Goal: Task Accomplishment & Management: Use online tool/utility

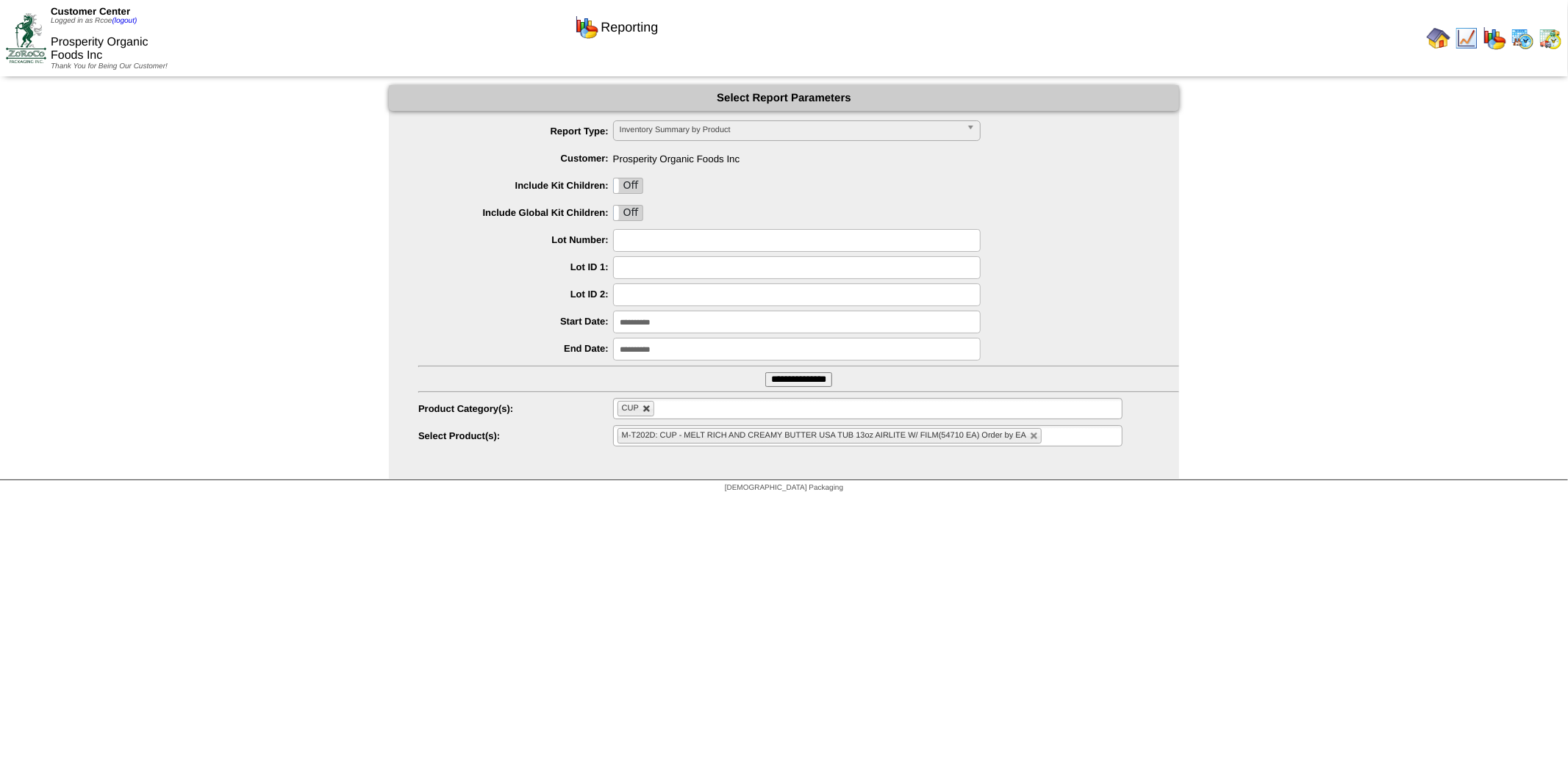
click at [644, 408] on link at bounding box center [646, 409] width 8 height 8
type input "**********"
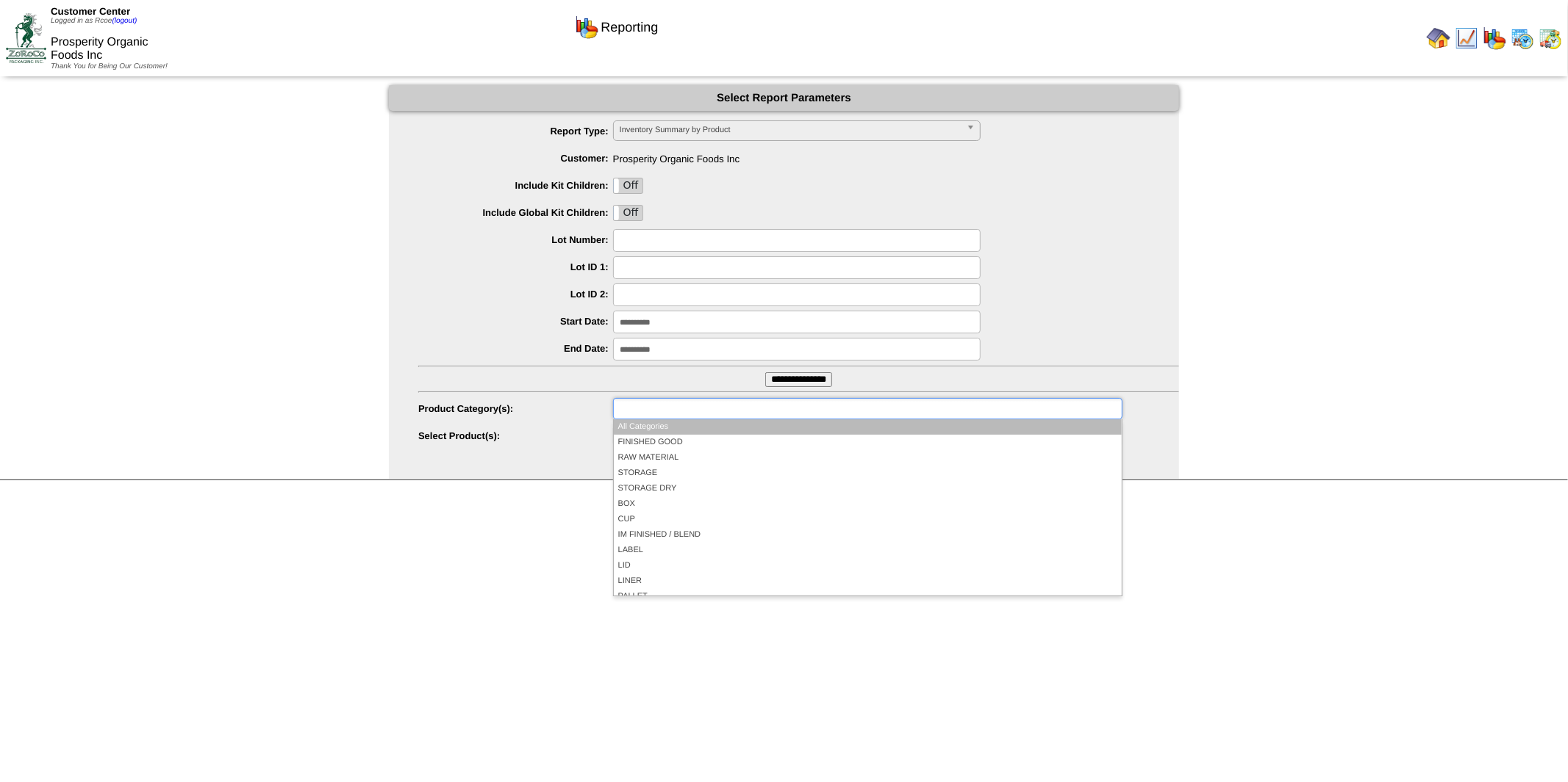
click at [644, 408] on input "text" at bounding box center [664, 409] width 94 height 18
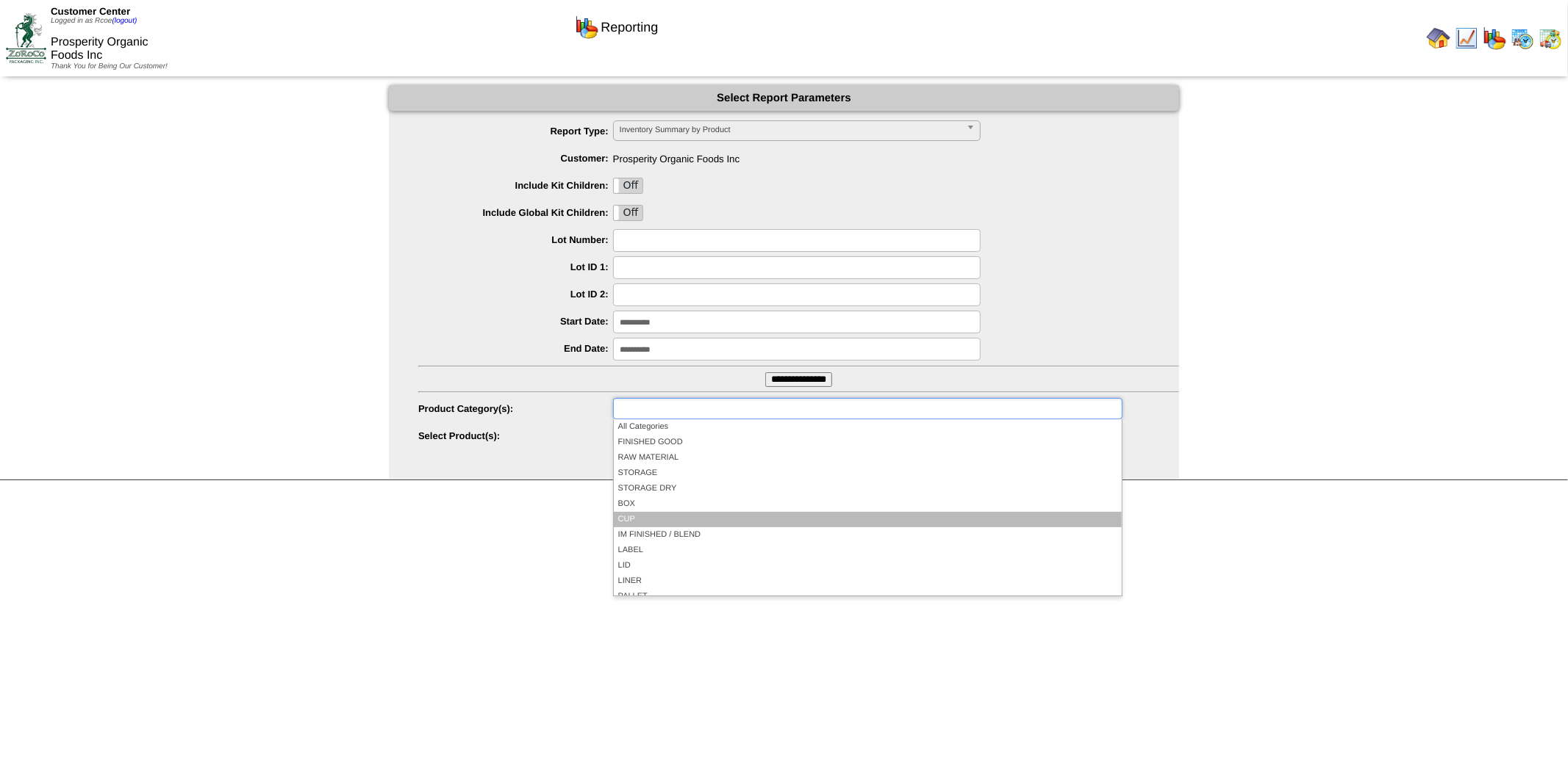
click at [648, 514] on li "CUP" at bounding box center [868, 520] width 508 height 15
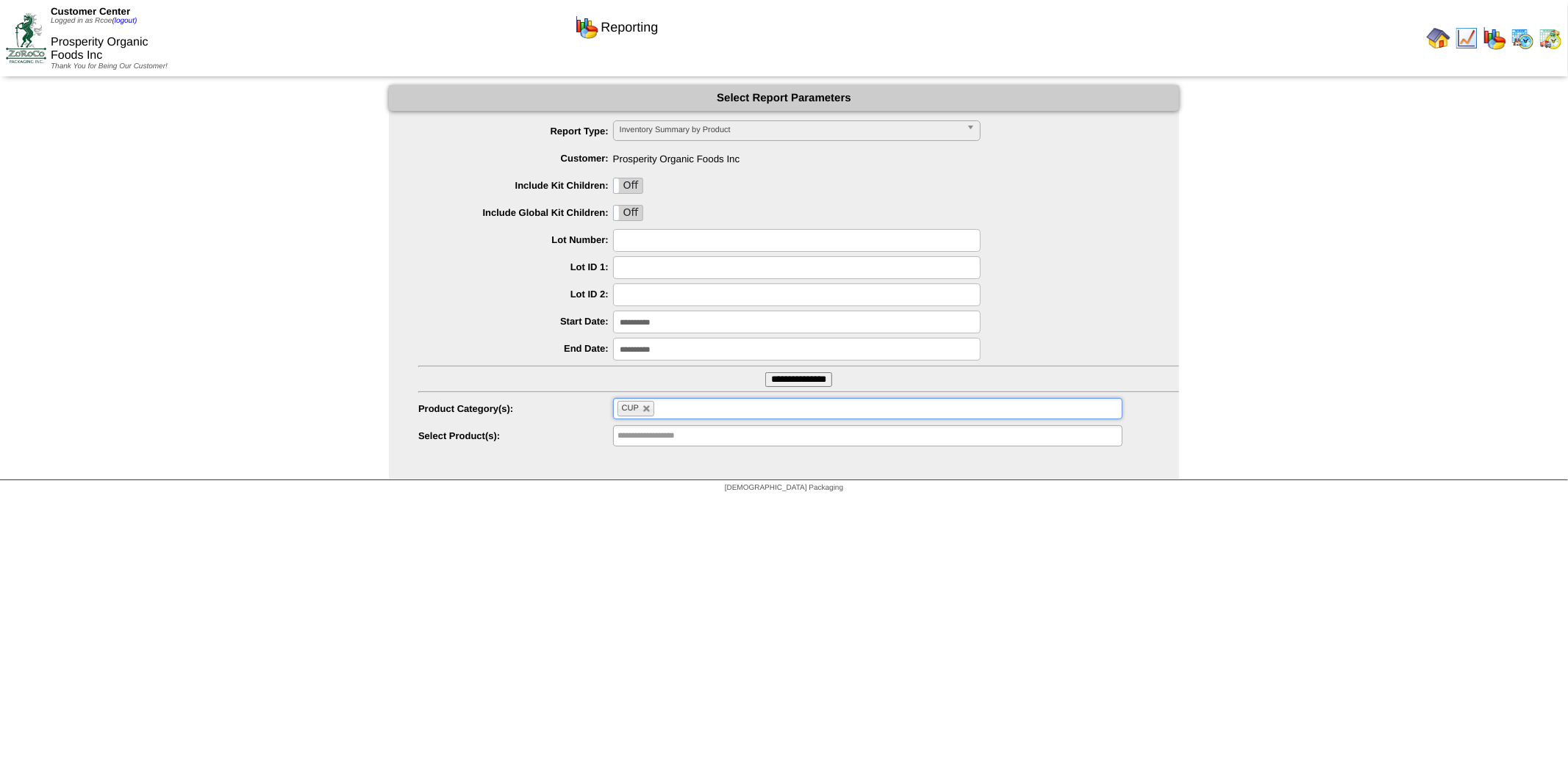
click at [703, 412] on ul "CUP" at bounding box center [868, 409] width 509 height 21
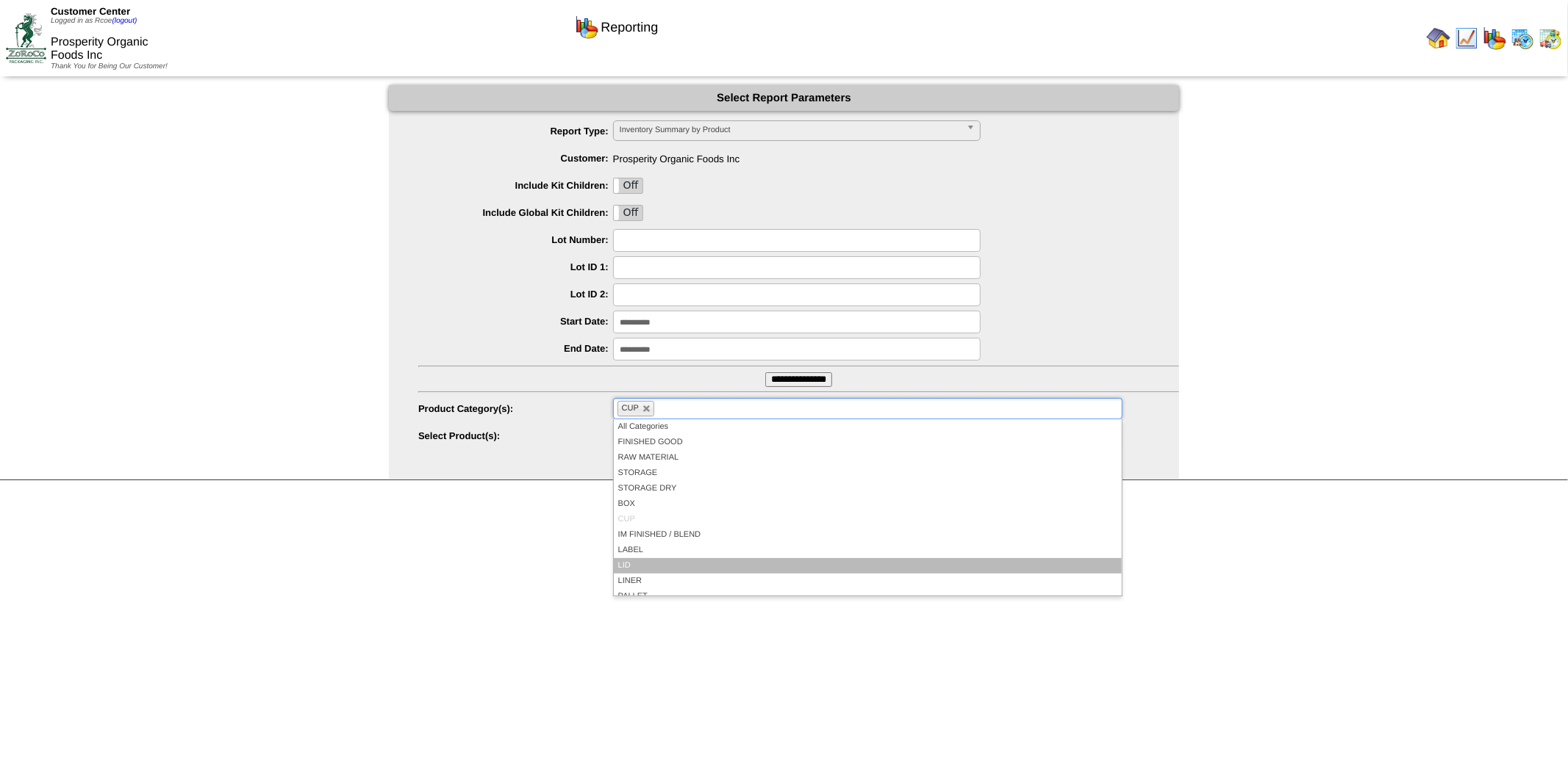
click at [676, 562] on li "LID" at bounding box center [868, 566] width 508 height 15
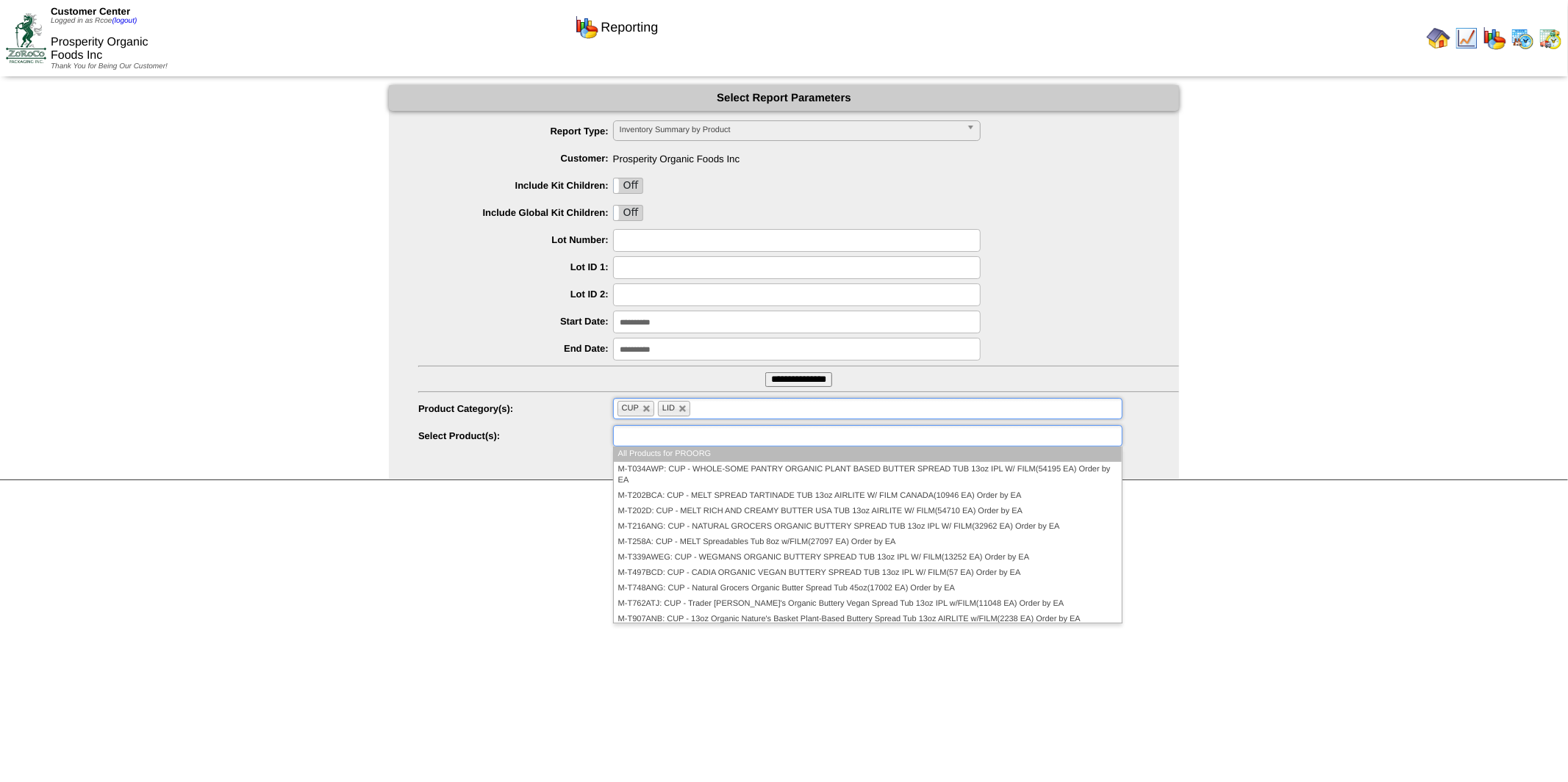
click at [710, 439] on input "text" at bounding box center [664, 436] width 94 height 18
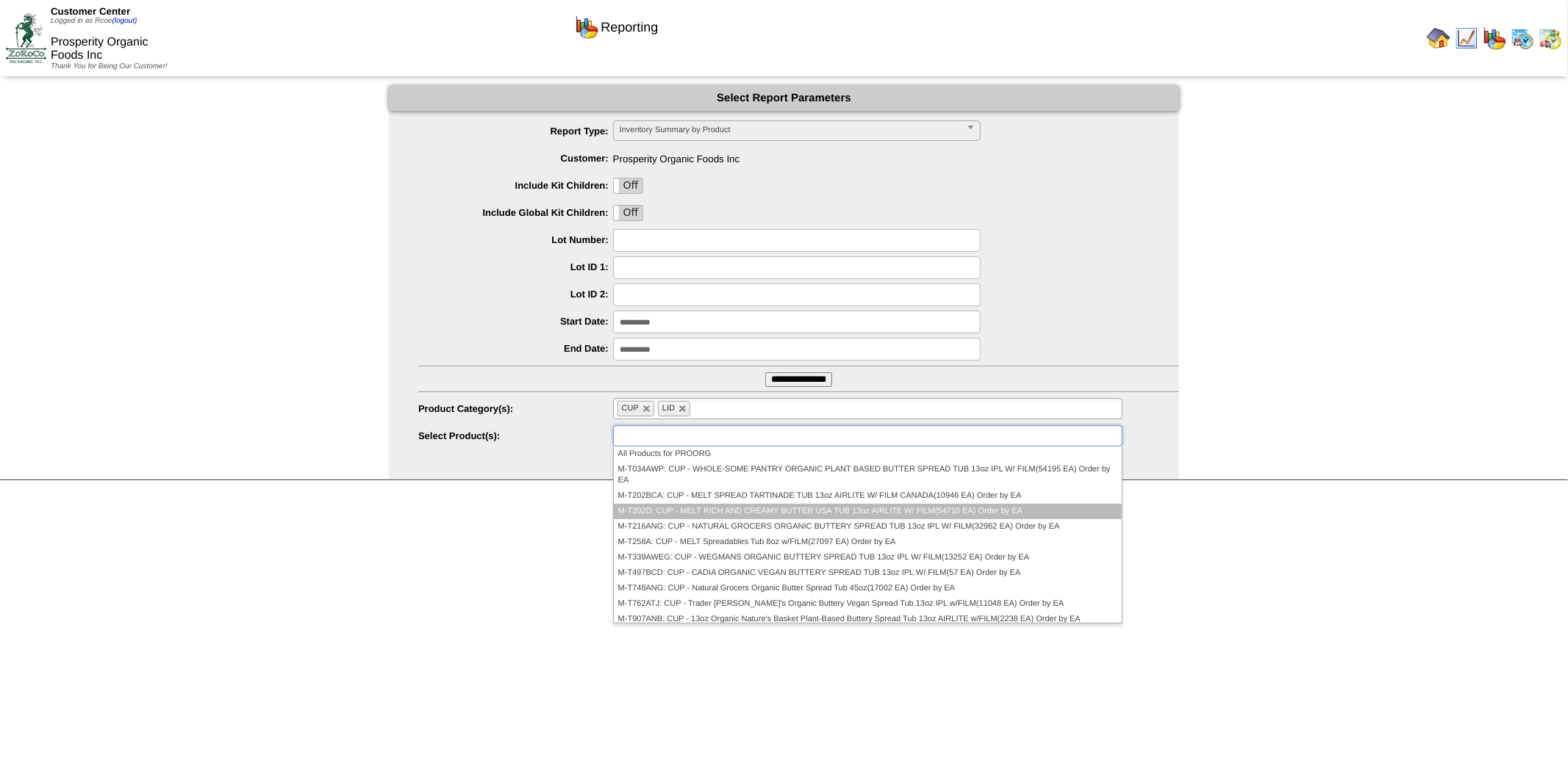
click at [702, 509] on li "M-T202D: CUP - MELT RICH AND CREAMY BUTTER USA TUB 13oz AIRLITE W/ FILM(54710 E…" at bounding box center [868, 511] width 508 height 15
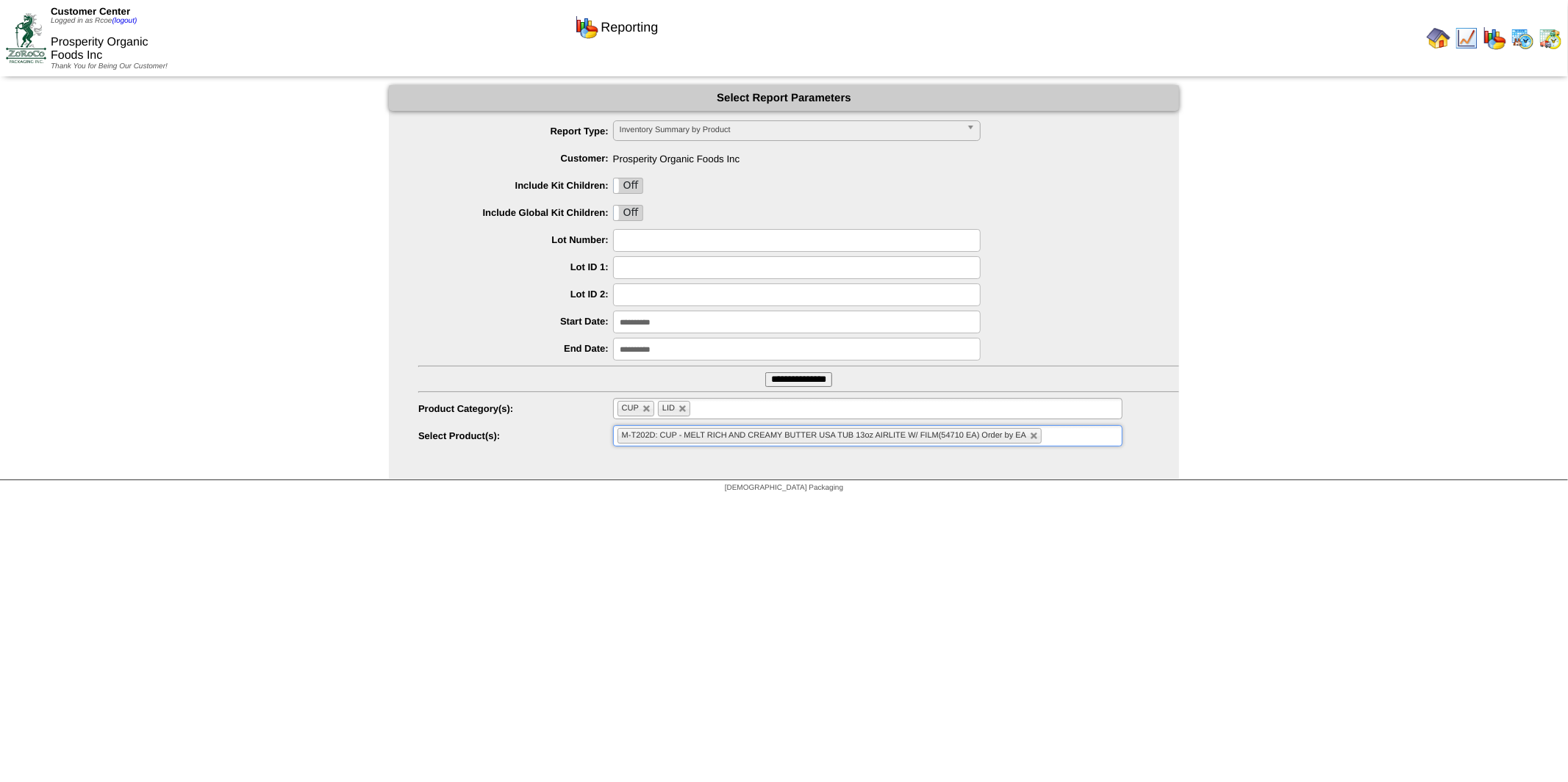
click at [1074, 433] on ul "M-T202D: CUP - MELT RICH AND CREAMY BUTTER USA TUB 13oz AIRLITE W/ FILM(54710 E…" at bounding box center [868, 436] width 509 height 21
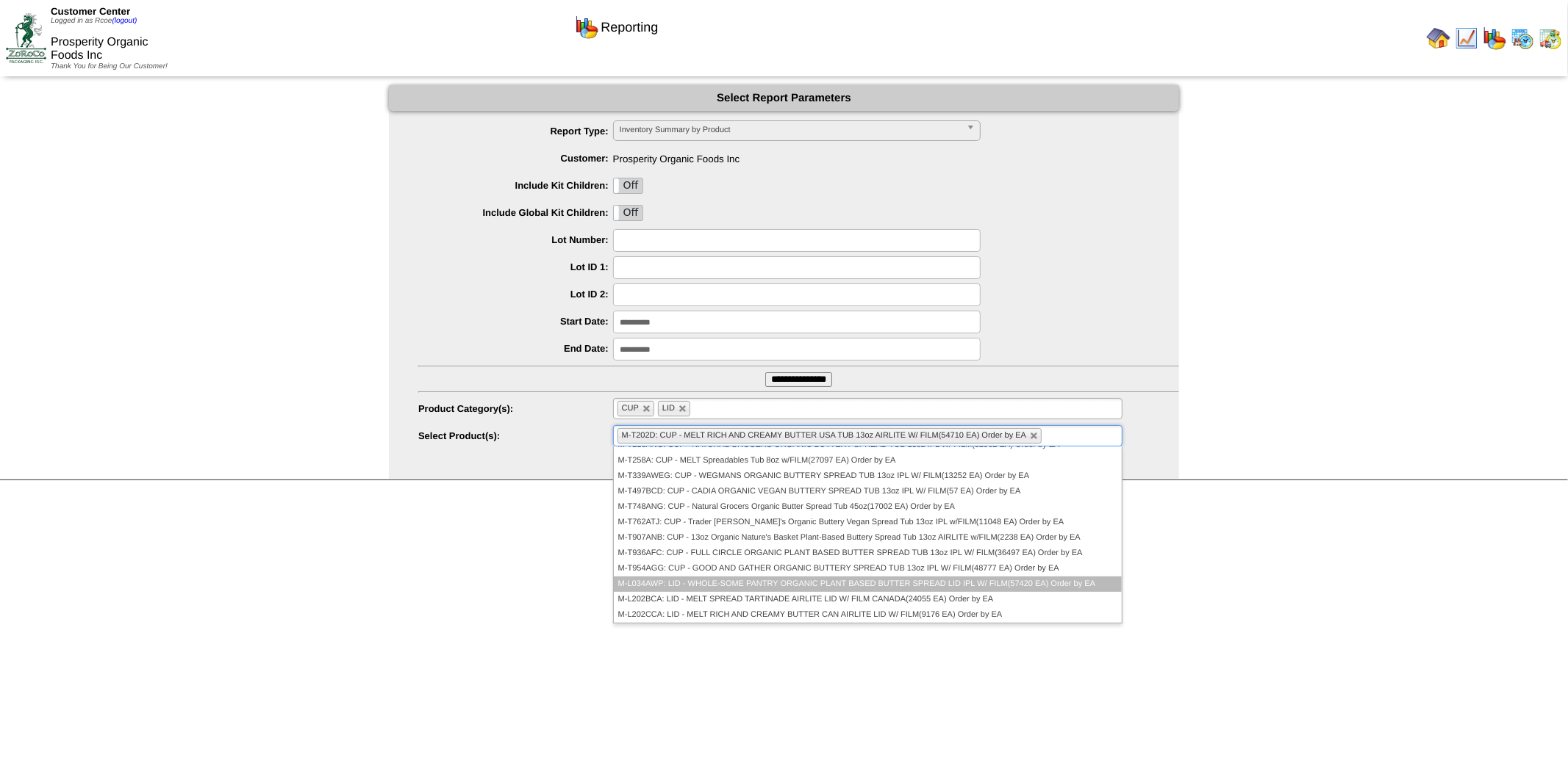
scroll to position [163, 0]
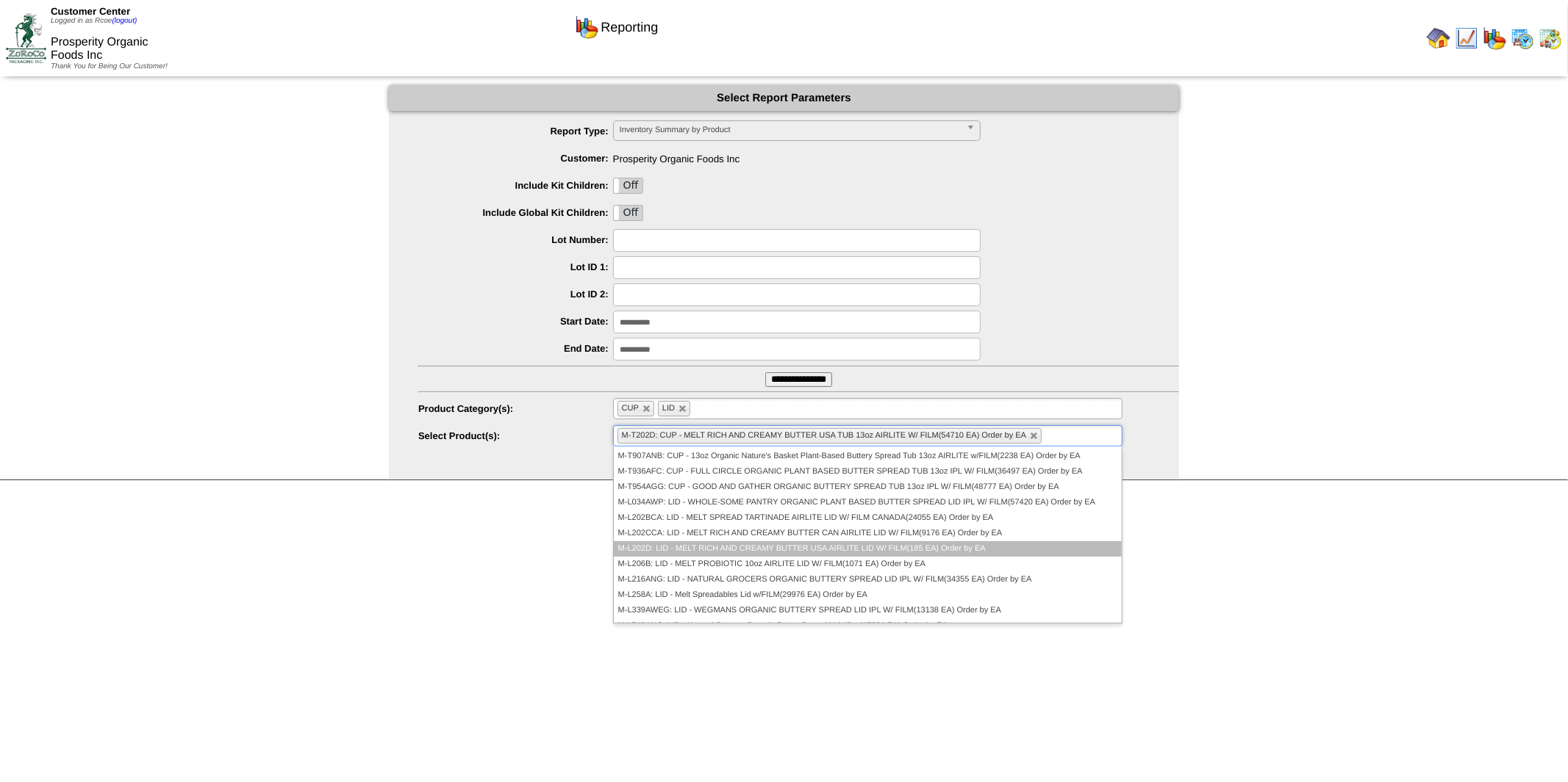
click at [772, 547] on li "M-L202D: LID - MELT RICH AND CREAMY BUTTER USA AIRLITE LID W/ FILM(185 EA) Orde…" at bounding box center [868, 549] width 508 height 15
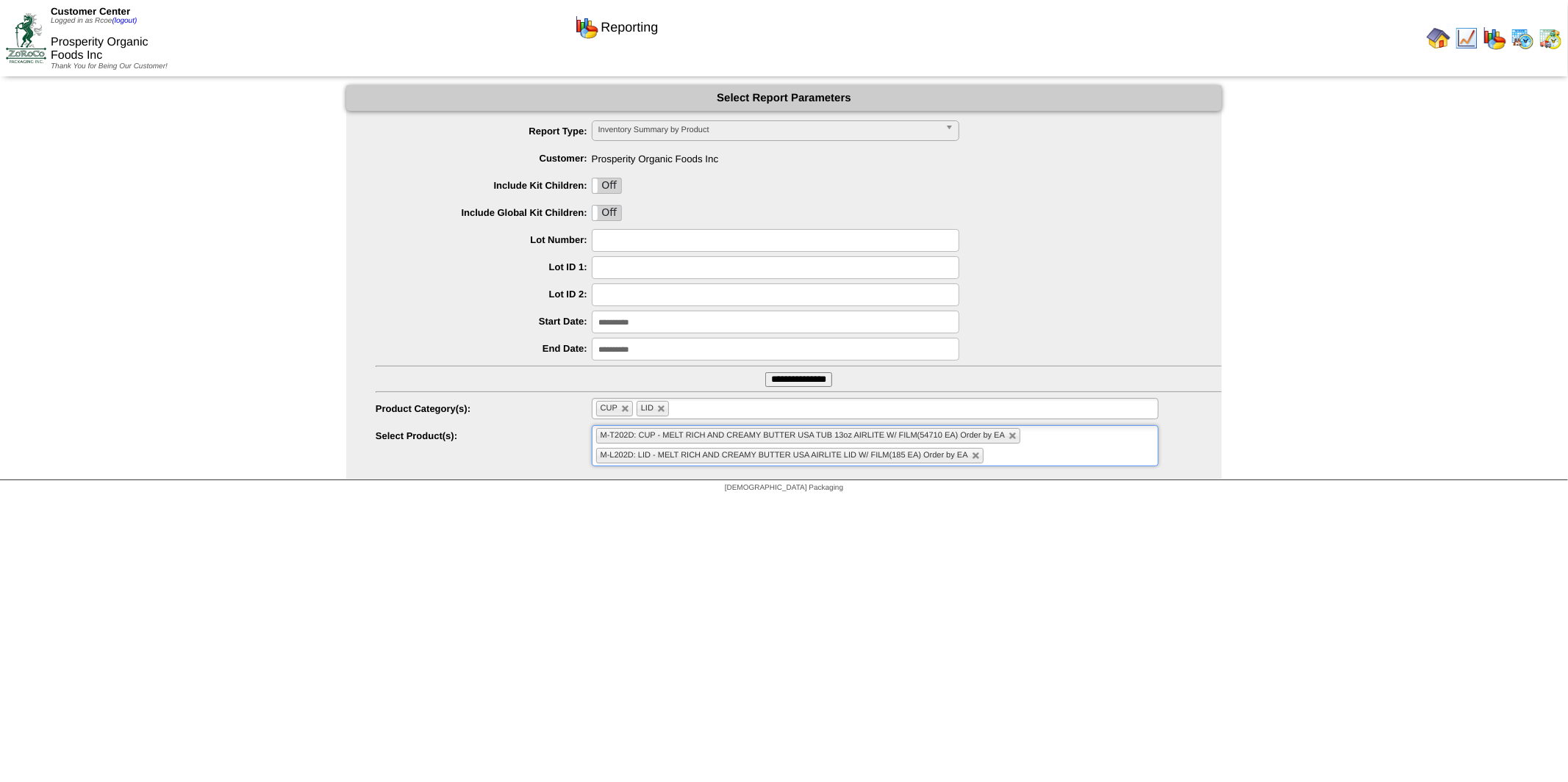
scroll to position [152, 0]
click at [1037, 458] on ul "M-T202D: CUP - MELT RICH AND CREAMY BUTTER USA TUB 13oz AIRLITE W/ FILM(54710 E…" at bounding box center [875, 446] width 567 height 41
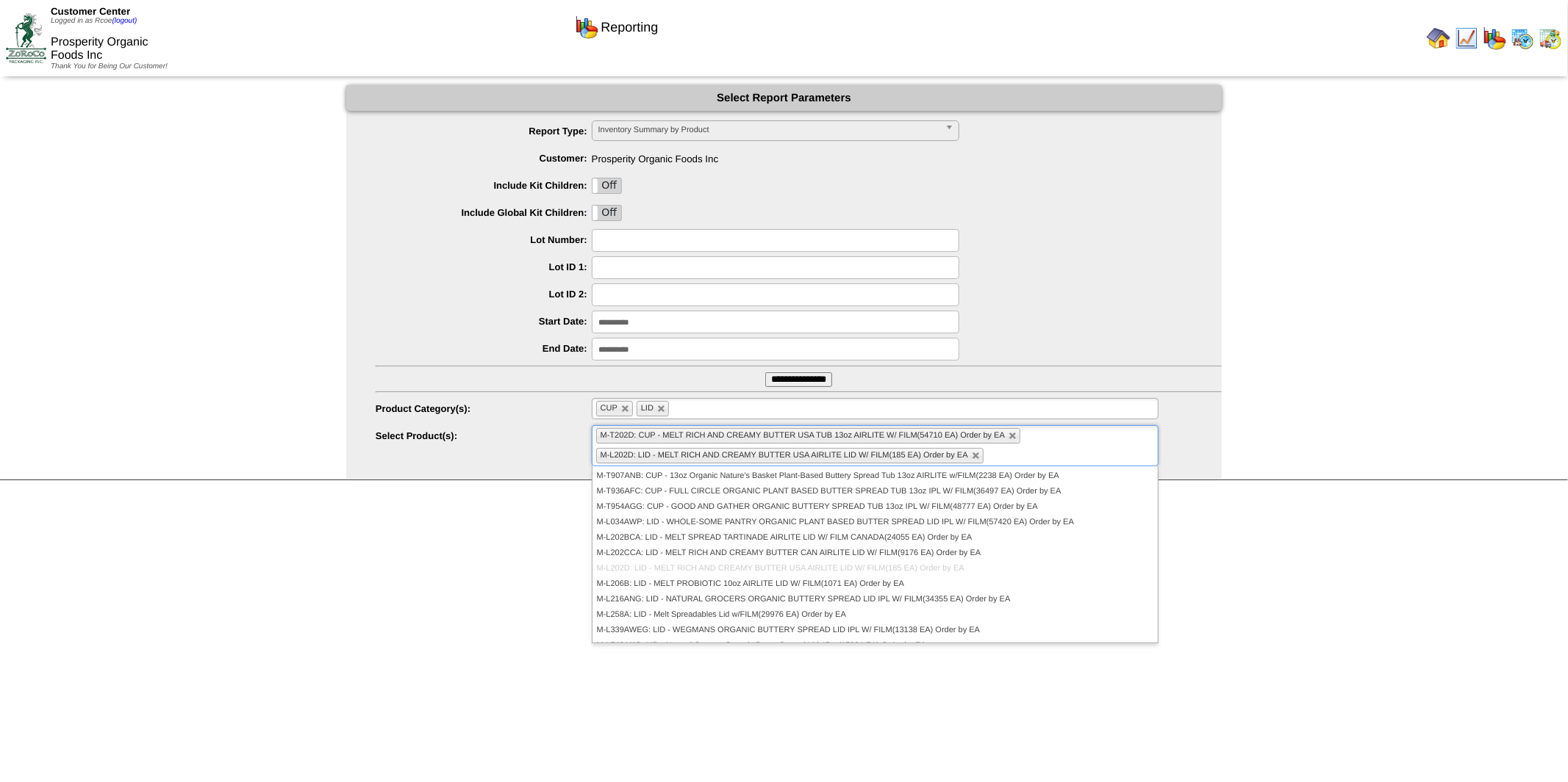
scroll to position [0, 0]
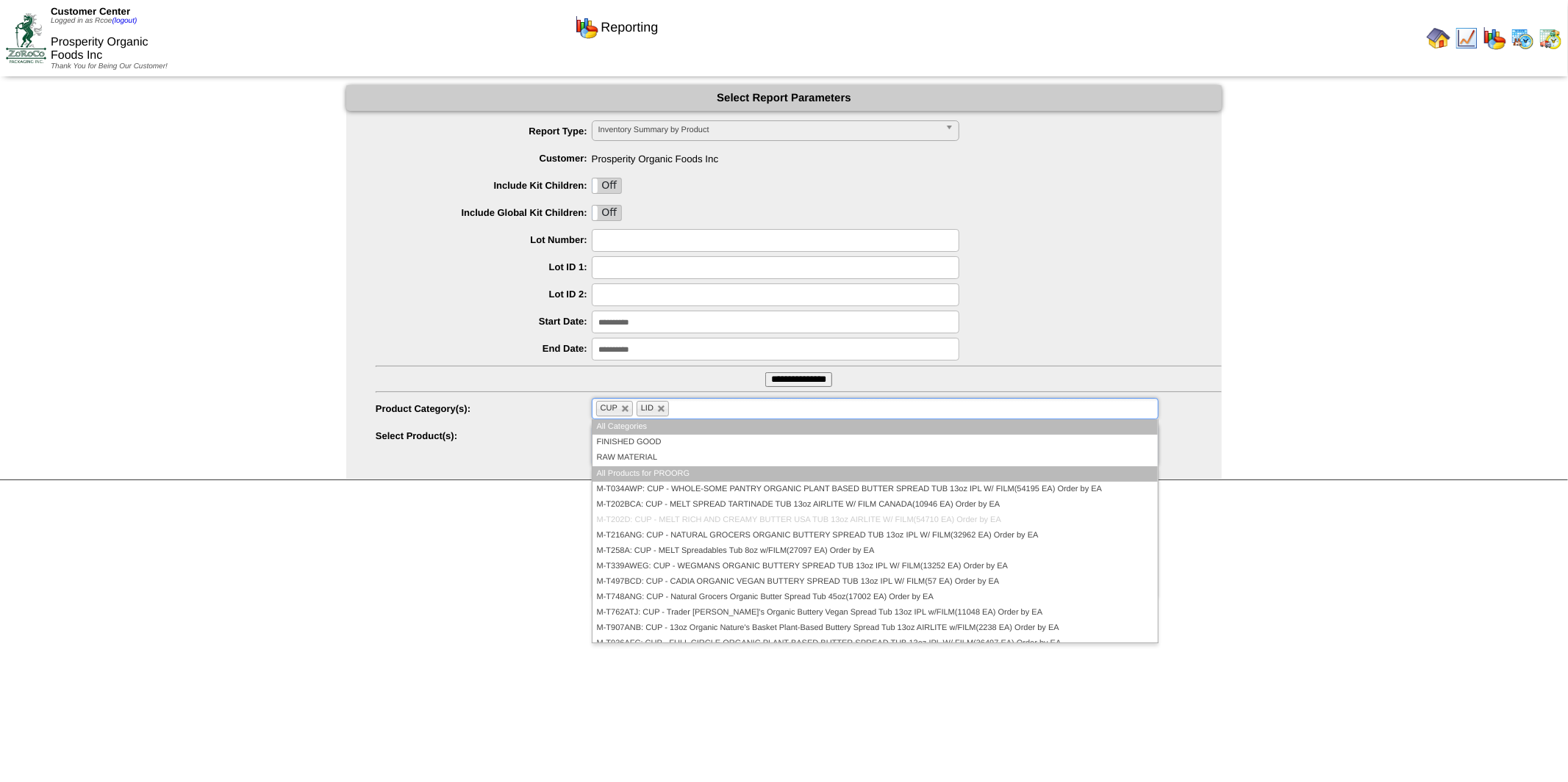
click at [1000, 406] on ul "CUP LID" at bounding box center [875, 409] width 567 height 21
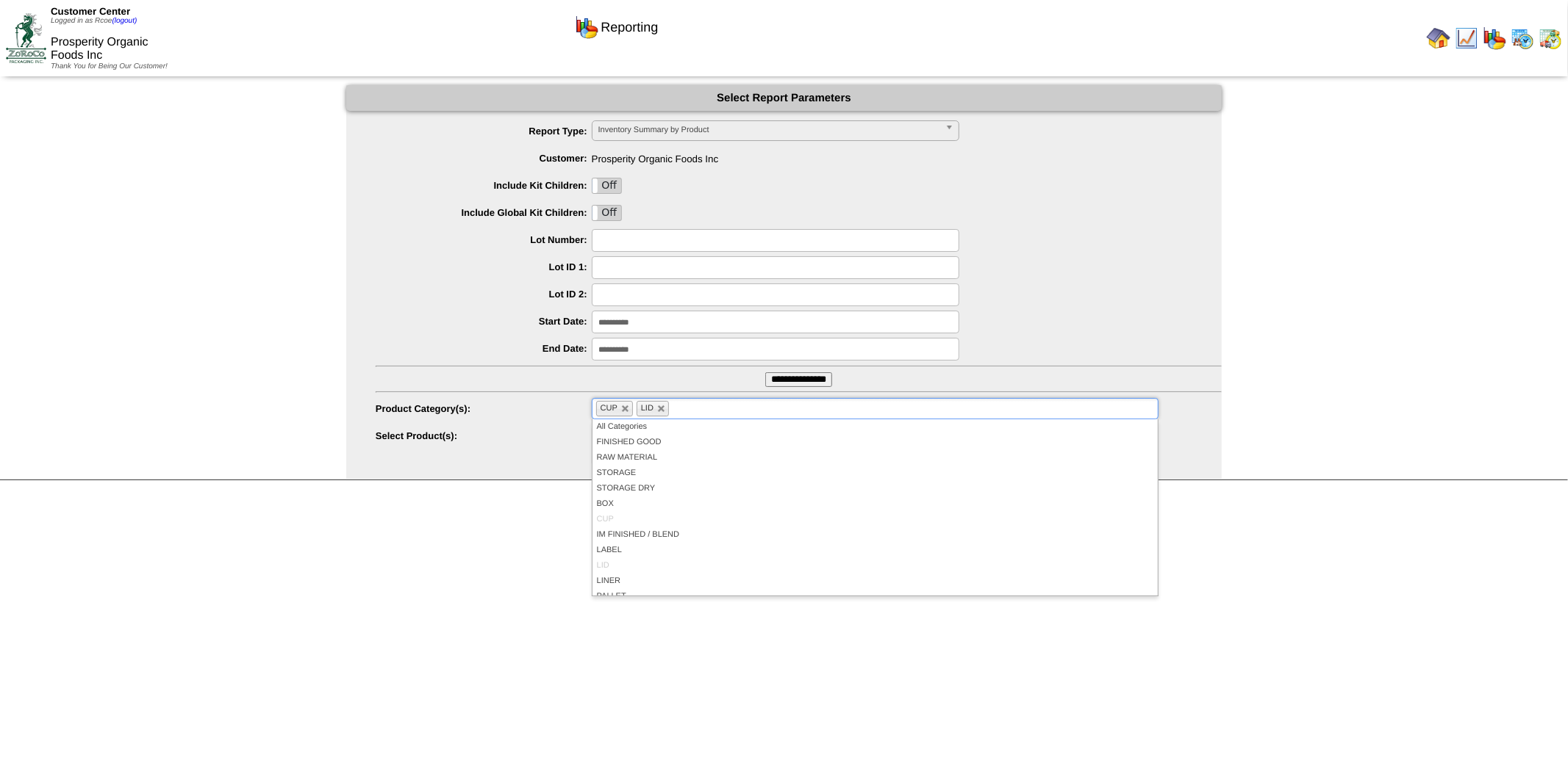
scroll to position [85, 0]
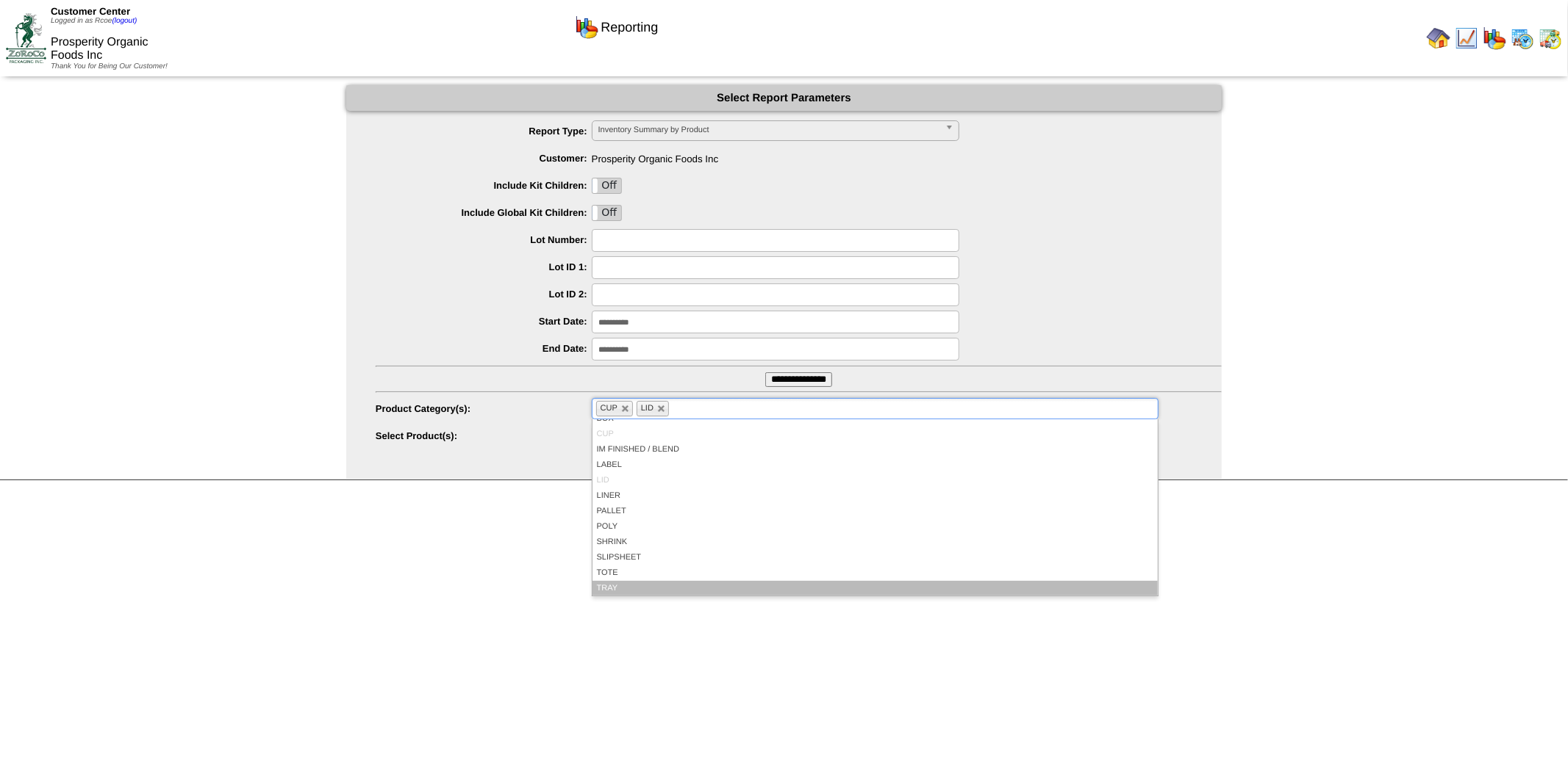
click at [704, 585] on li "TRAY" at bounding box center [875, 589] width 565 height 15
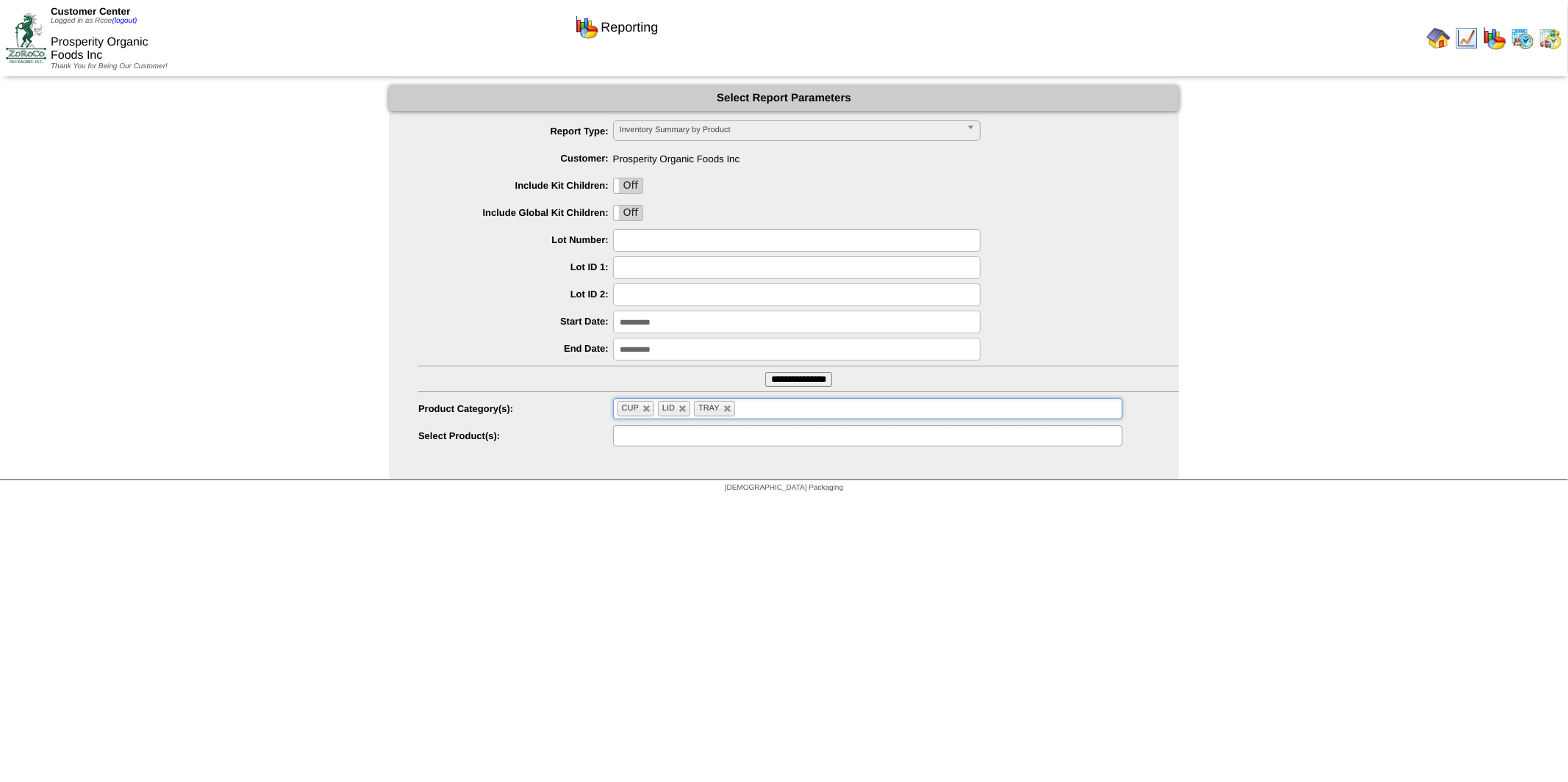
click at [848, 438] on ul at bounding box center [868, 436] width 509 height 21
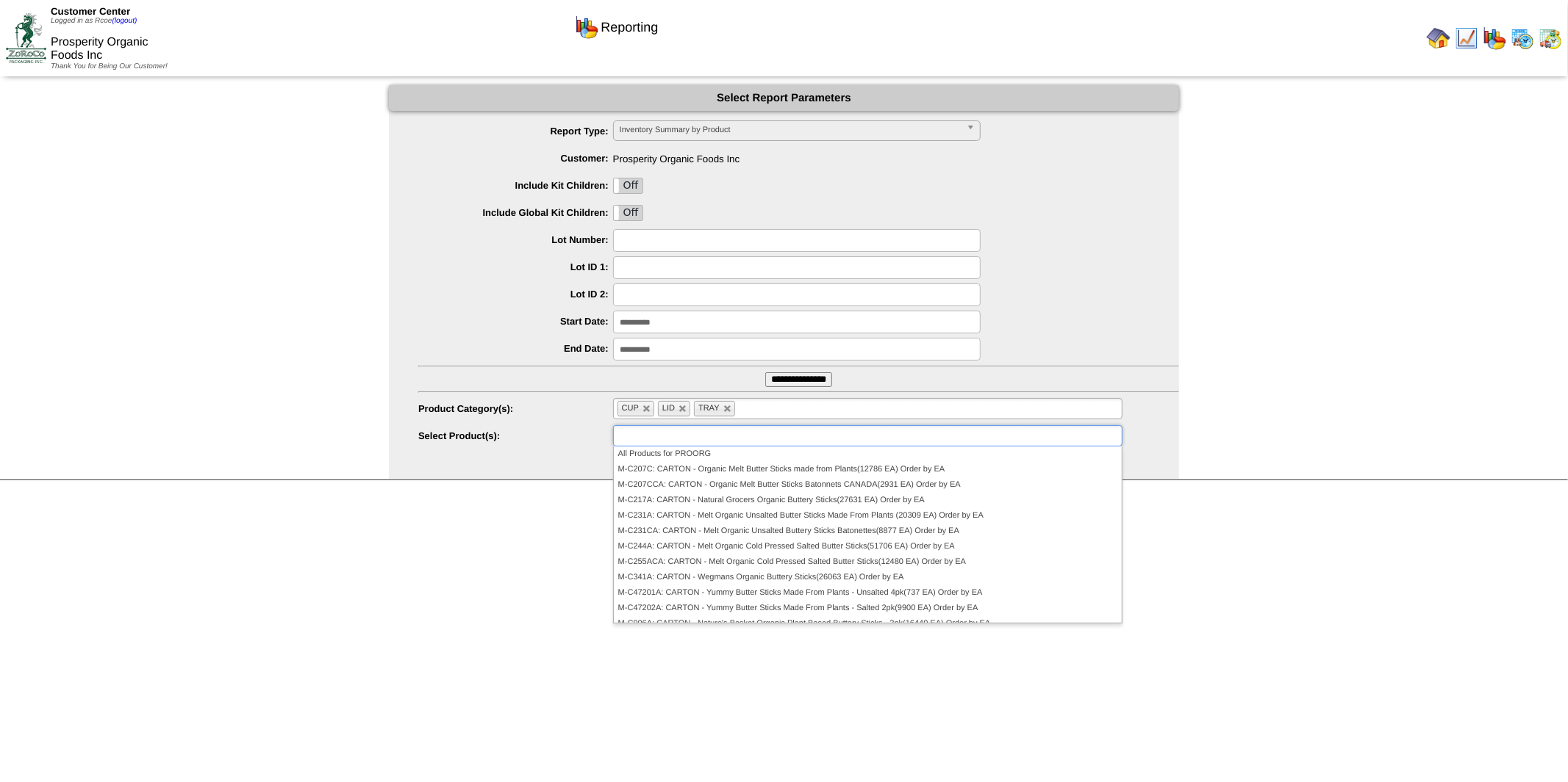
click at [864, 433] on ul at bounding box center [868, 436] width 509 height 21
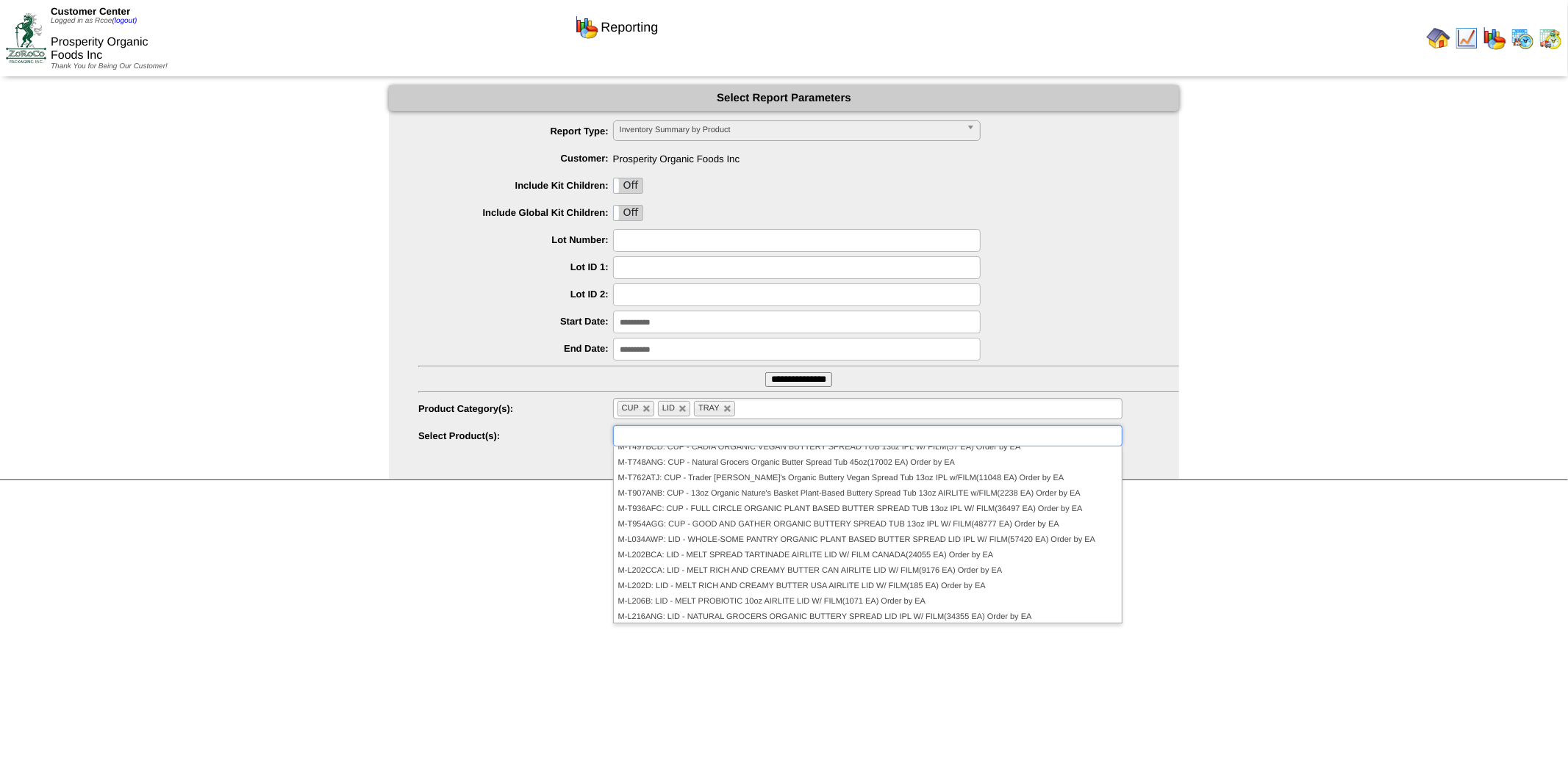
scroll to position [0, 0]
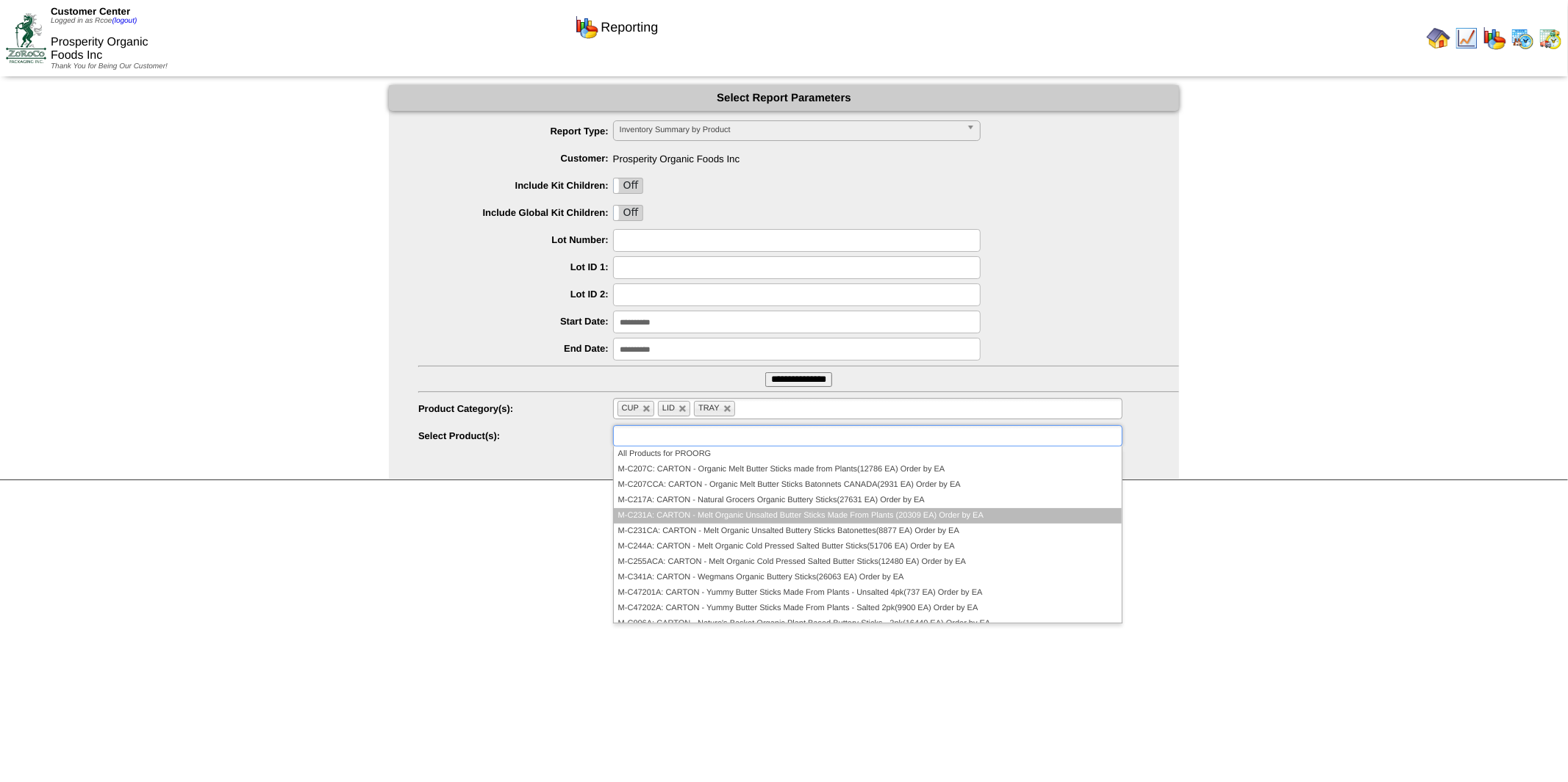
click at [824, 516] on li "M-C231A: CARTON - Melt Organic Unsalted Butter Sticks Made From Plants (20309 E…" at bounding box center [868, 516] width 508 height 15
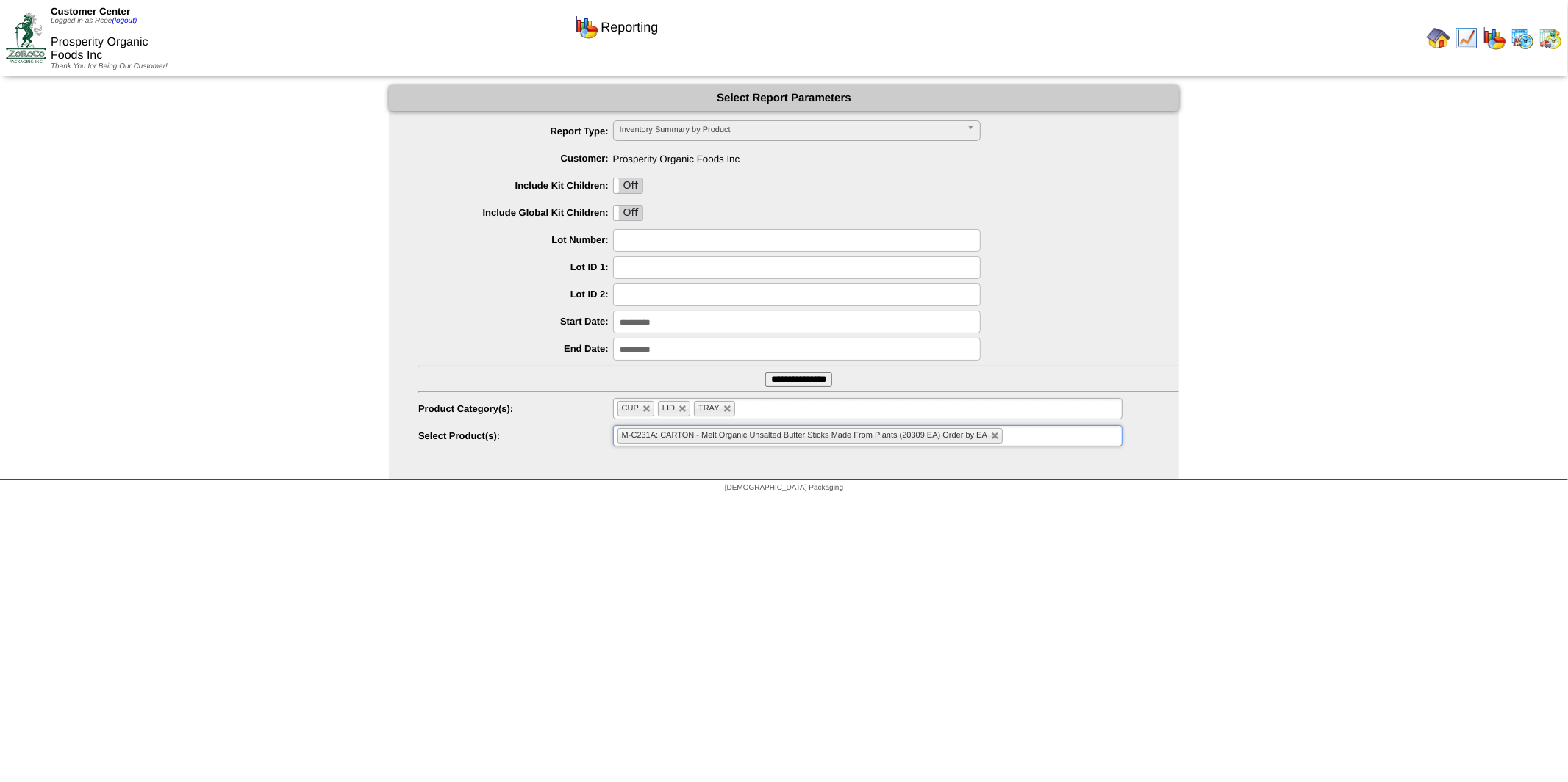
click at [1036, 429] on ul "M-C231A: CARTON - Melt Organic Unsalted Butter Sticks Made From Plants (20309 E…" at bounding box center [868, 436] width 509 height 21
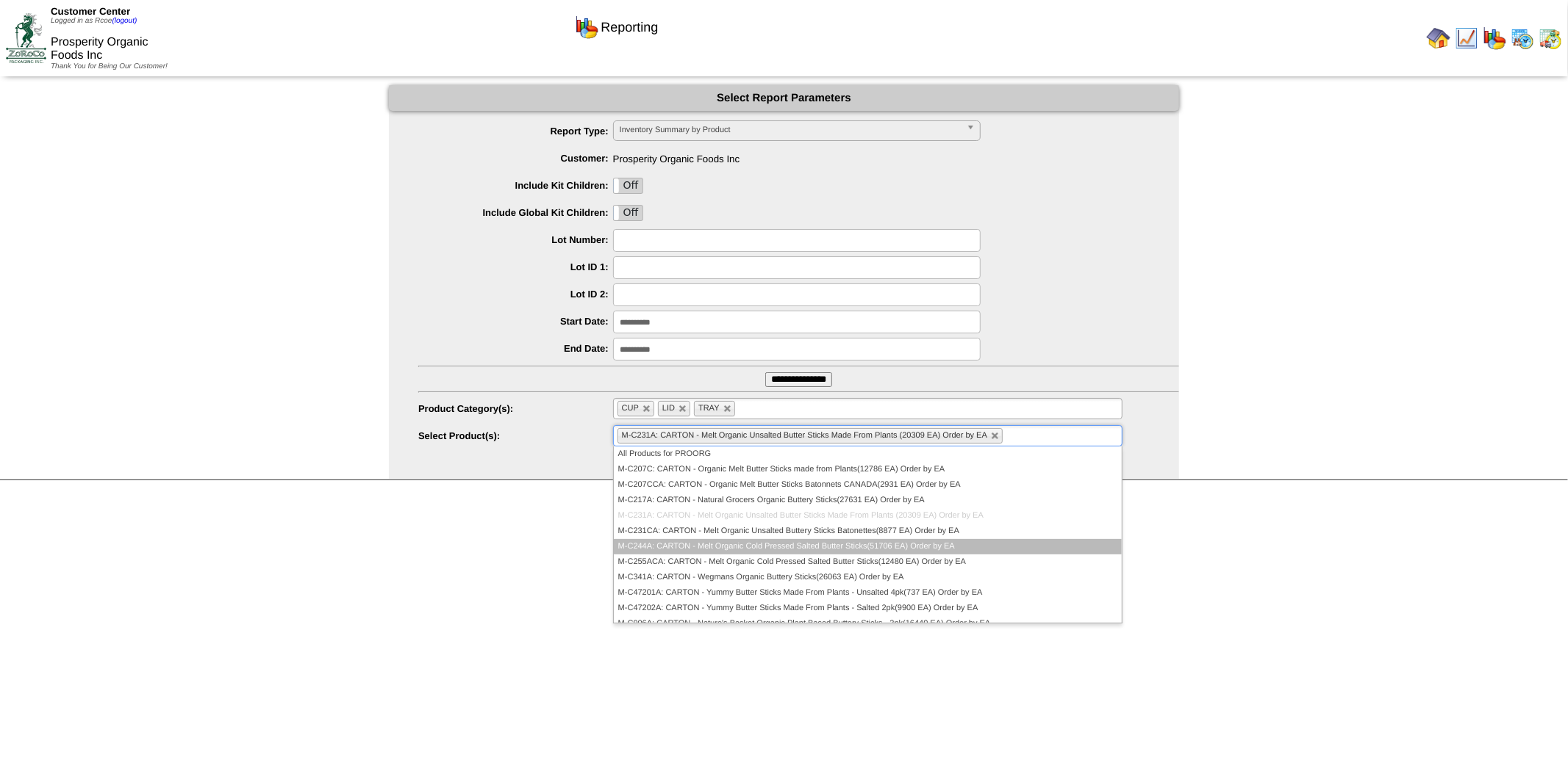
click at [866, 542] on li "M-C244A: CARTON - Melt Organic Cold Pressed Salted Butter Sticks(51706 EA) Orde…" at bounding box center [868, 547] width 508 height 15
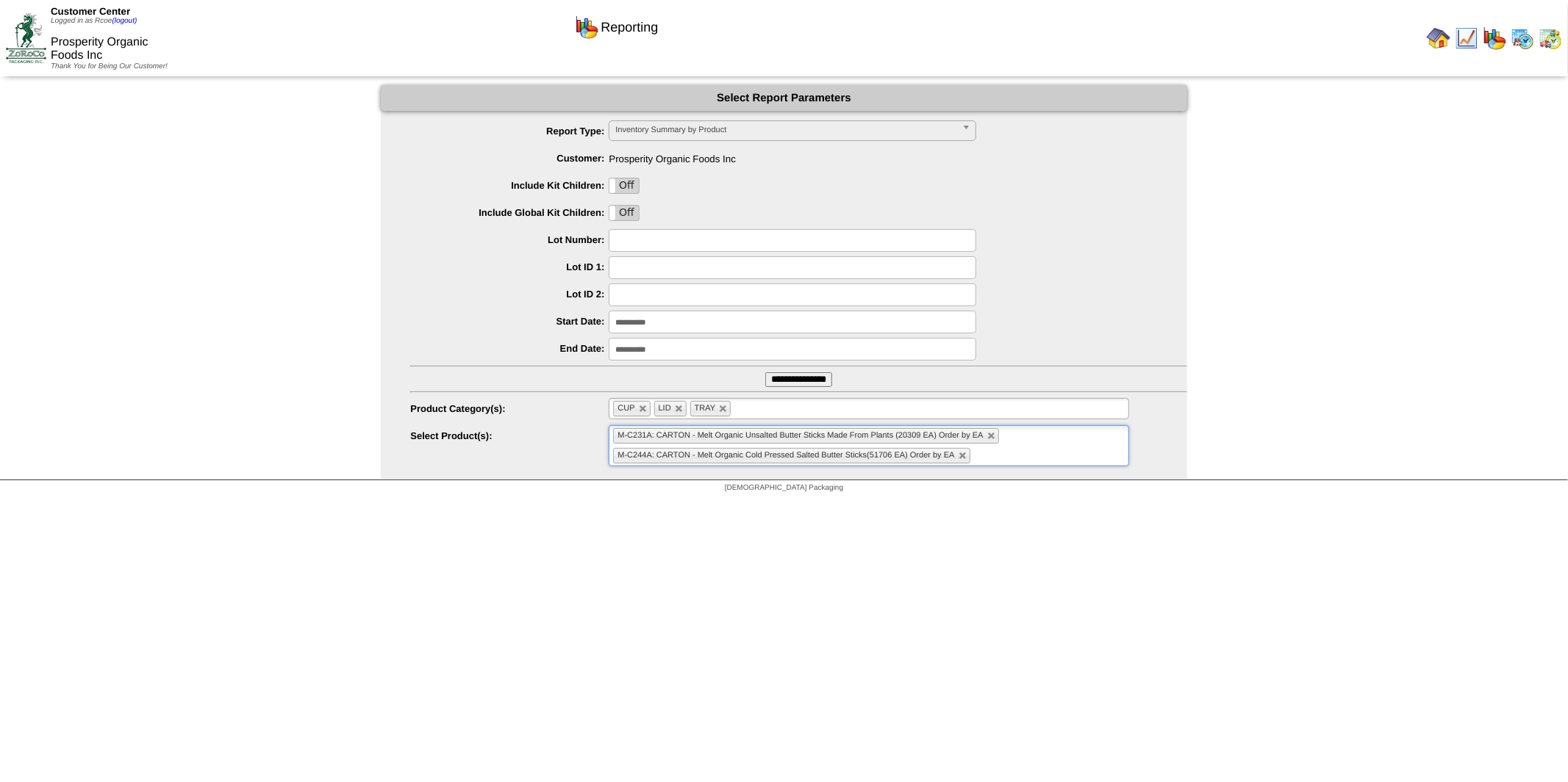
click at [986, 456] on input "text" at bounding box center [983, 455] width 18 height 18
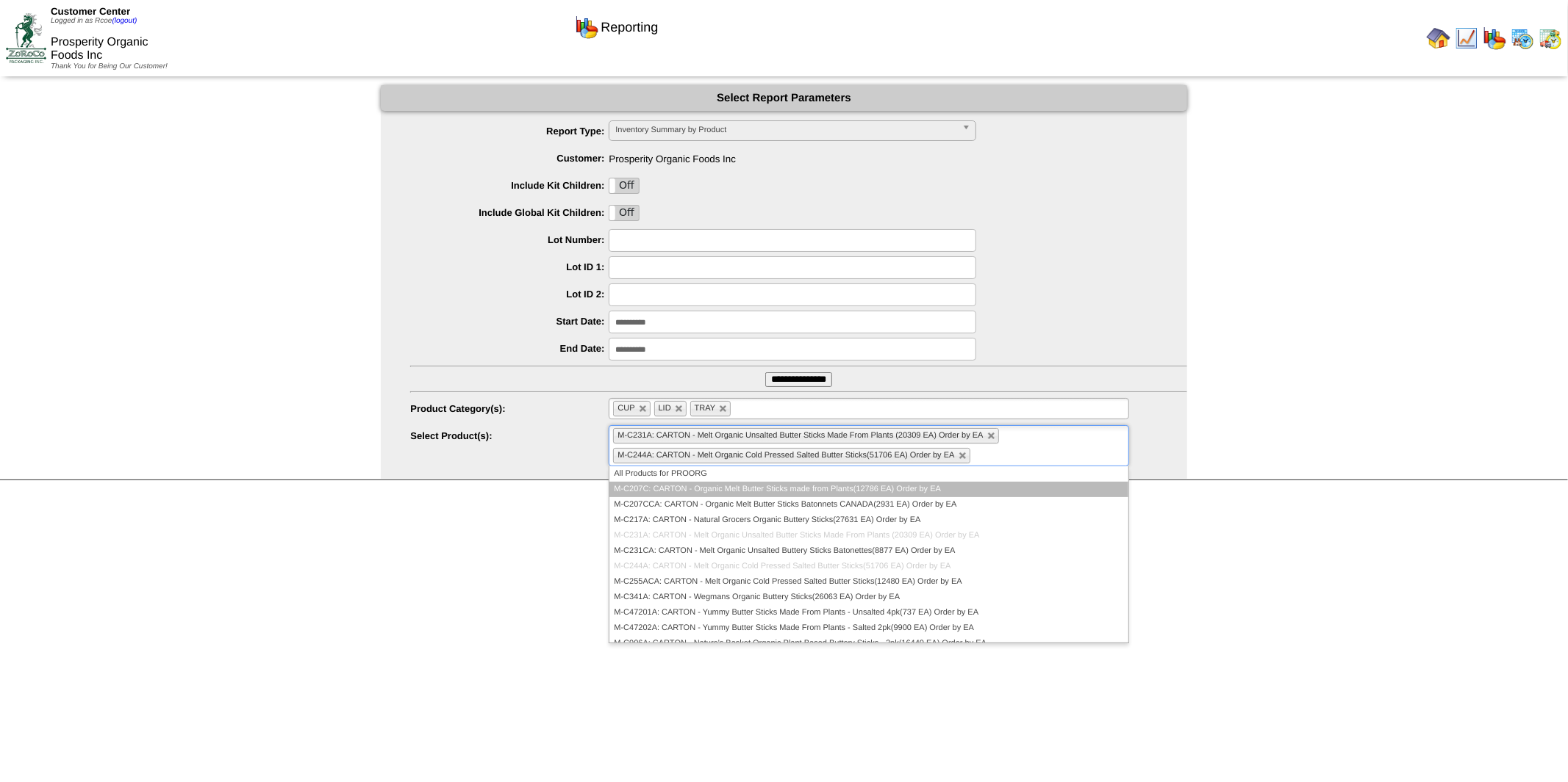
click at [848, 488] on li "M-C207C: CARTON - Organic Melt Butter Sticks made from Plants(12786 EA) Order b…" at bounding box center [868, 489] width 519 height 15
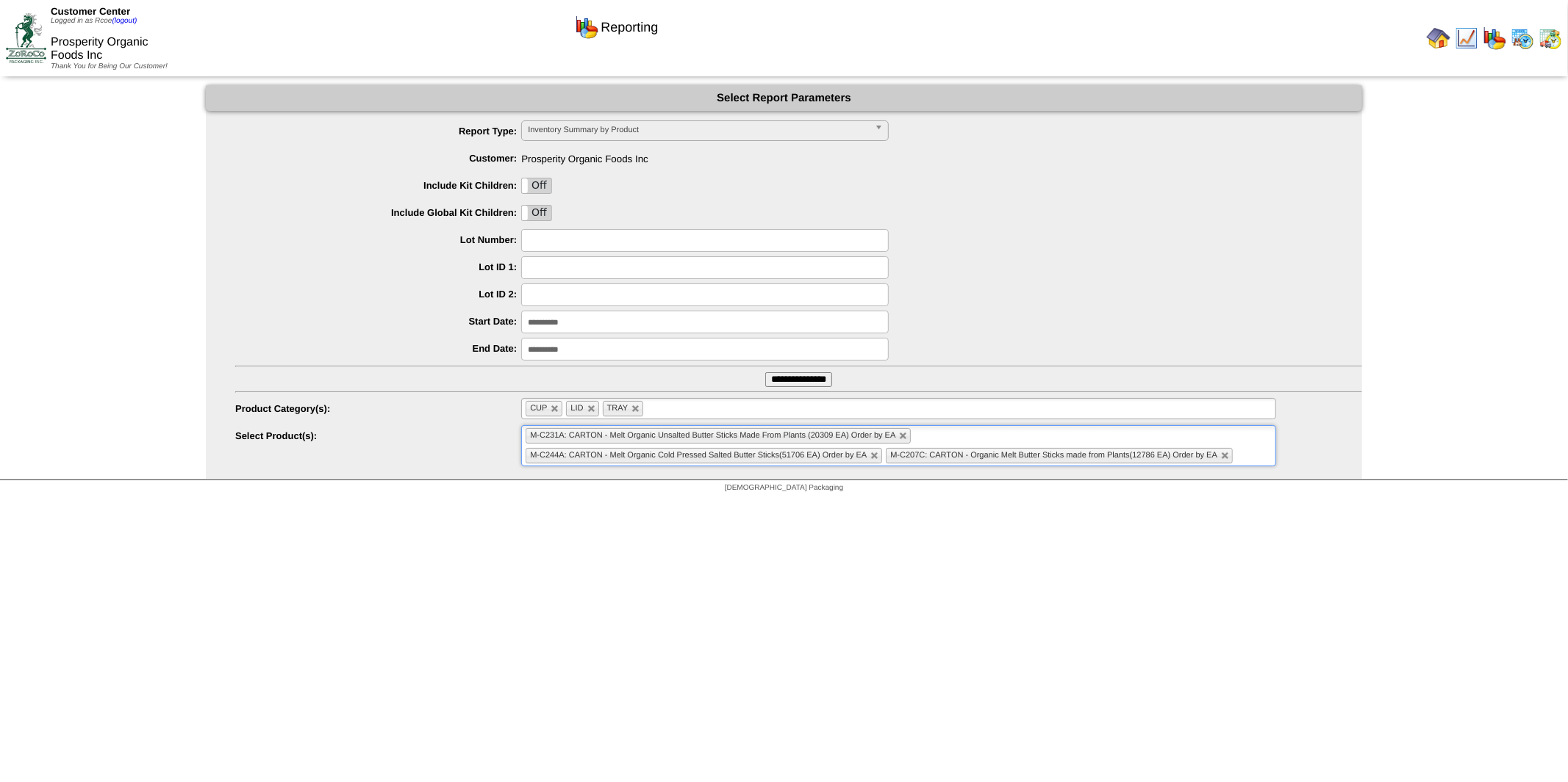
click at [943, 439] on ul "M-C231A: CARTON - Melt Organic Unsalted Butter Sticks Made From Plants (20309 E…" at bounding box center [898, 446] width 755 height 41
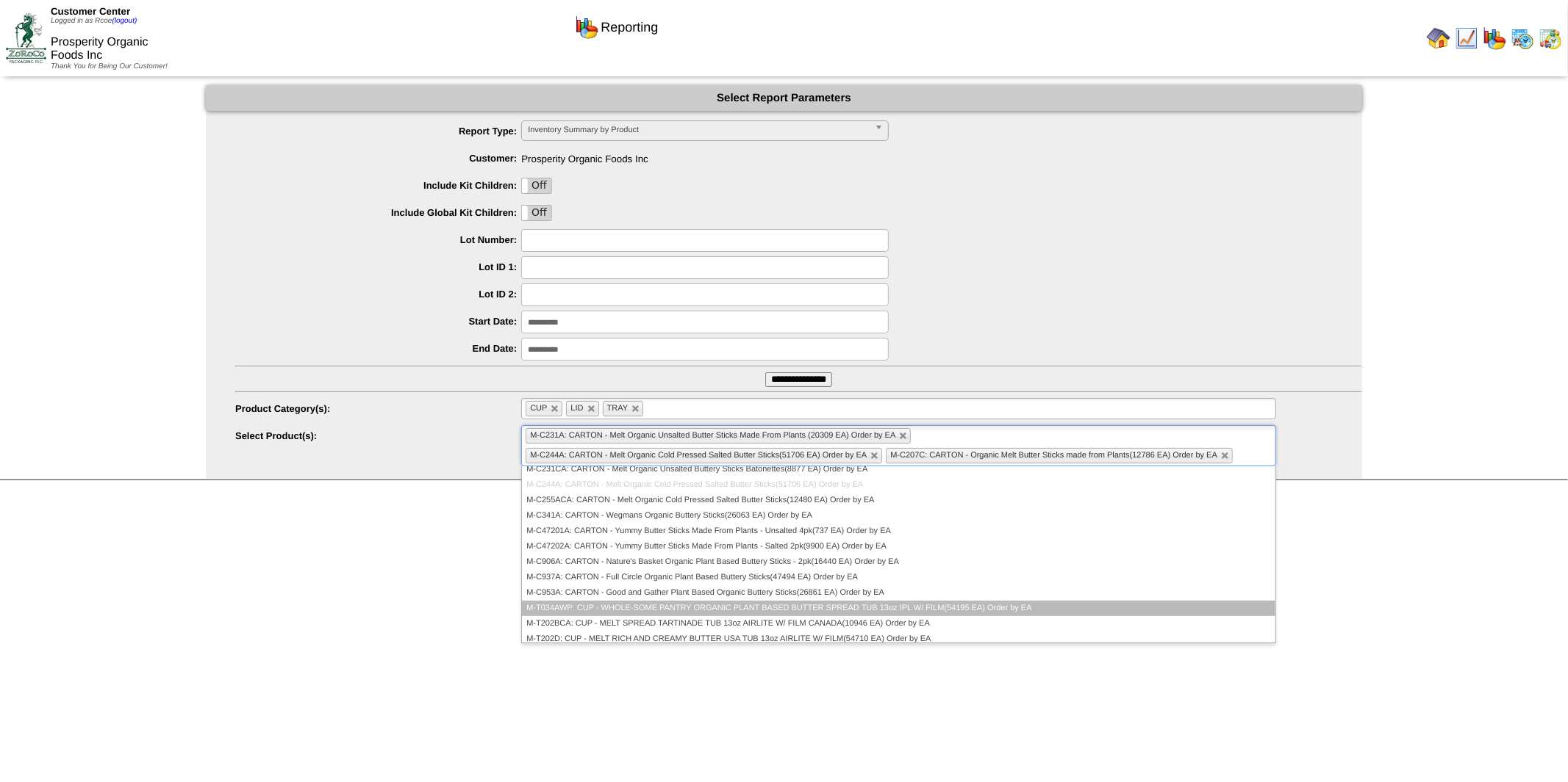
scroll to position [163, 0]
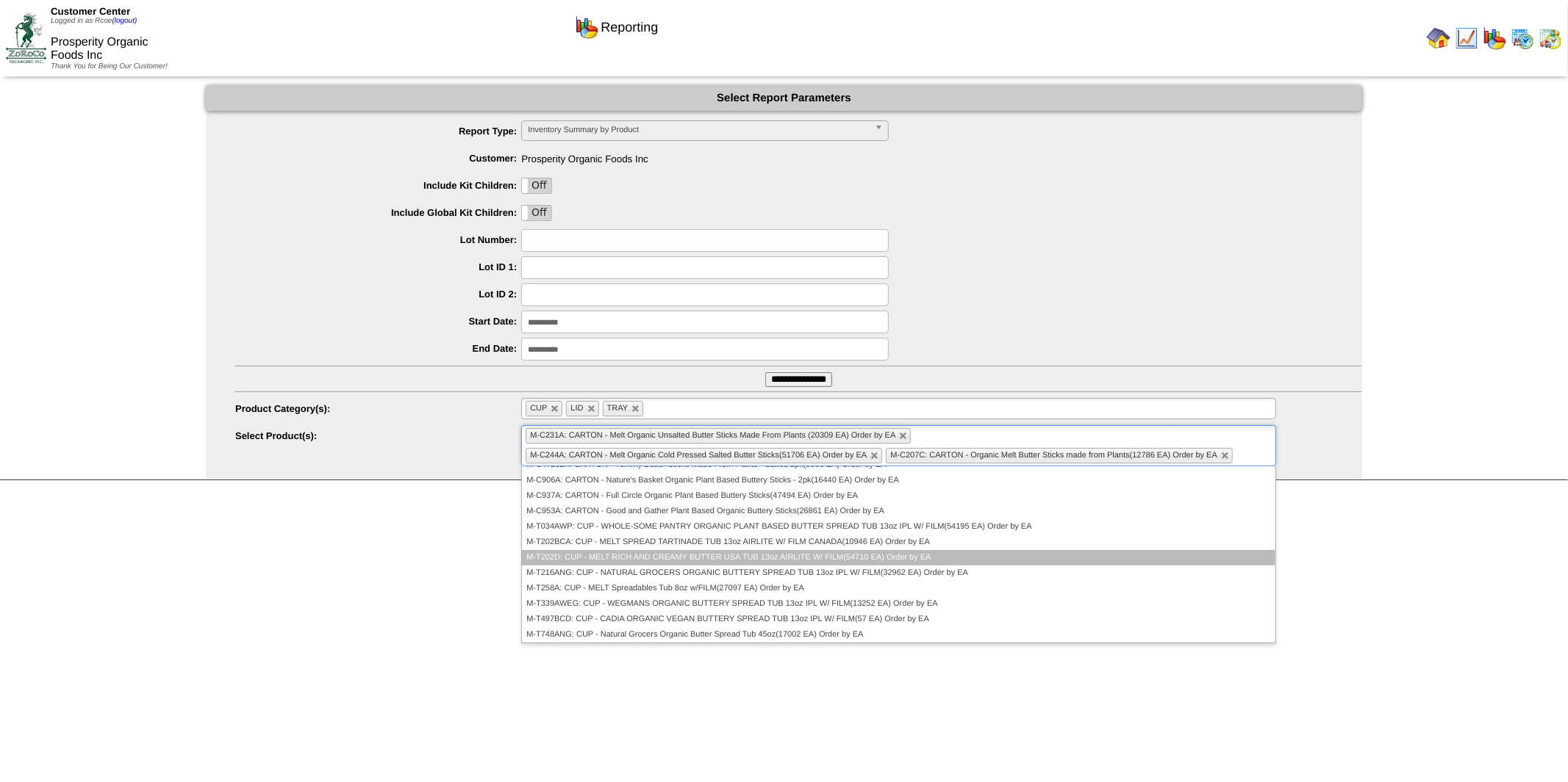
click at [910, 560] on li "M-T202D: CUP - MELT RICH AND CREAMY BUTTER USA TUB 13oz AIRLITE W/ FILM(54710 E…" at bounding box center [898, 558] width 753 height 15
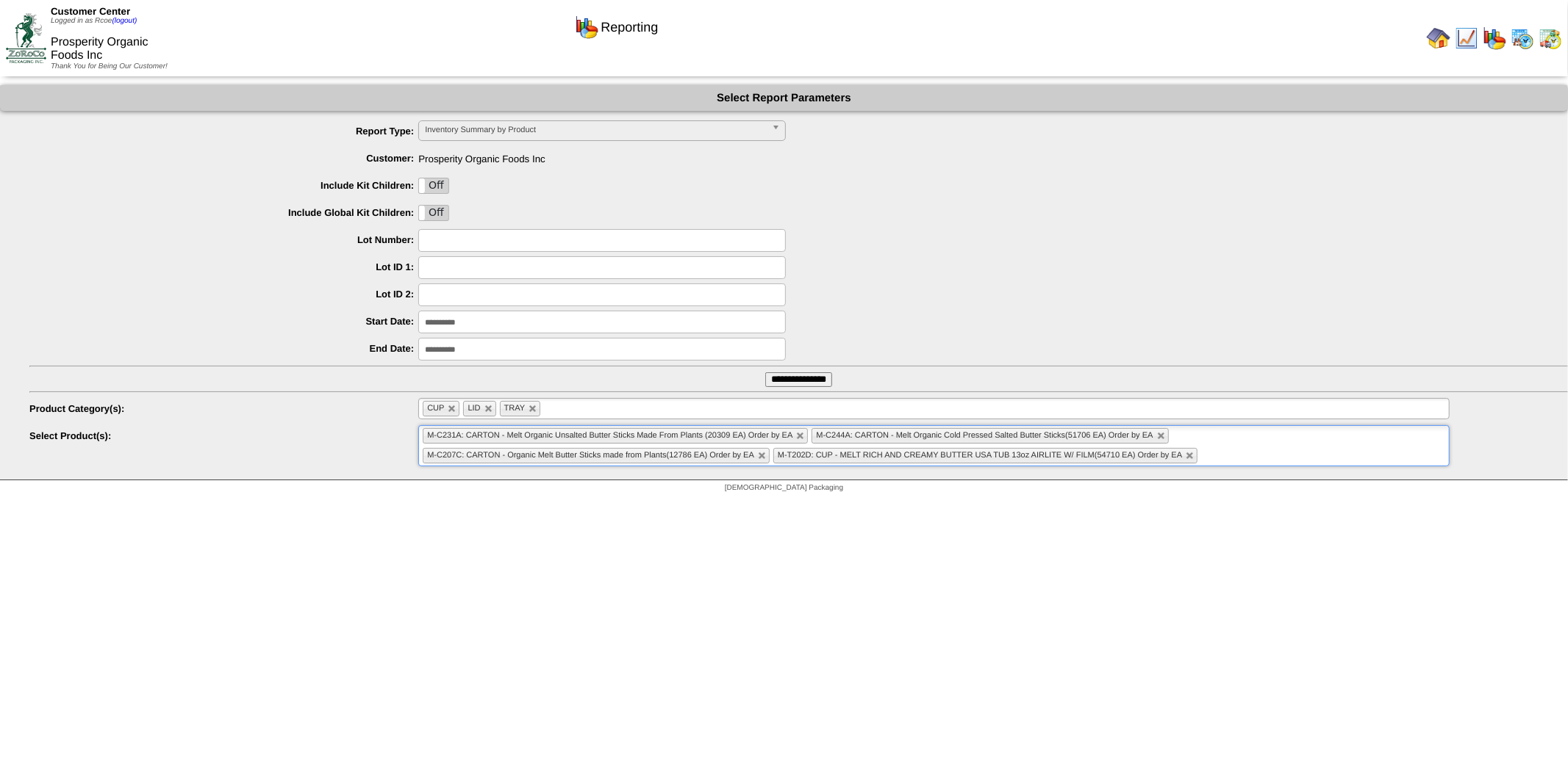
click at [1228, 458] on ul "M-C231A: CARTON - Melt Organic Unsalted Butter Sticks Made From Plants (20309 E…" at bounding box center [933, 446] width 1030 height 41
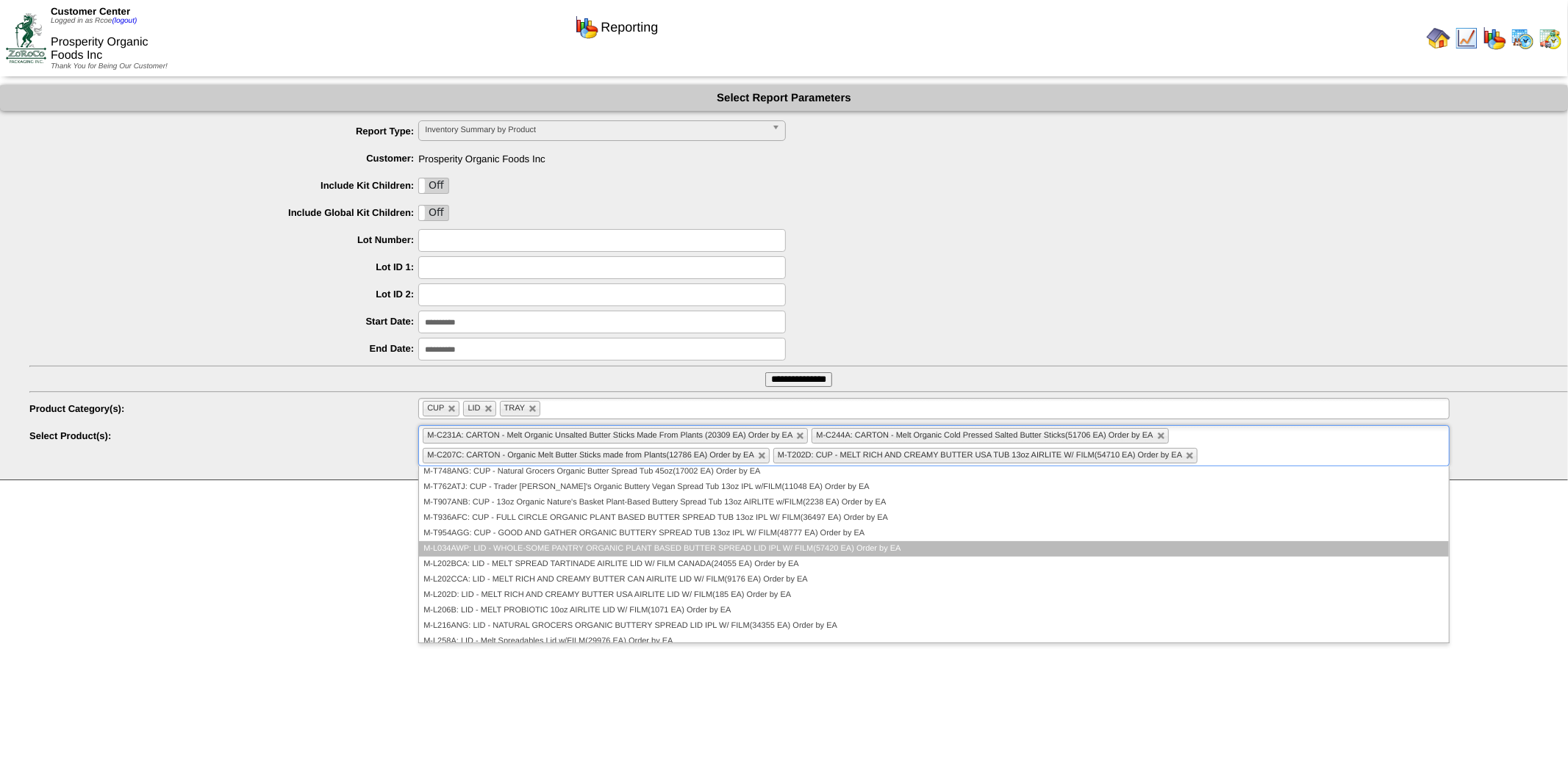
scroll to position [408, 0]
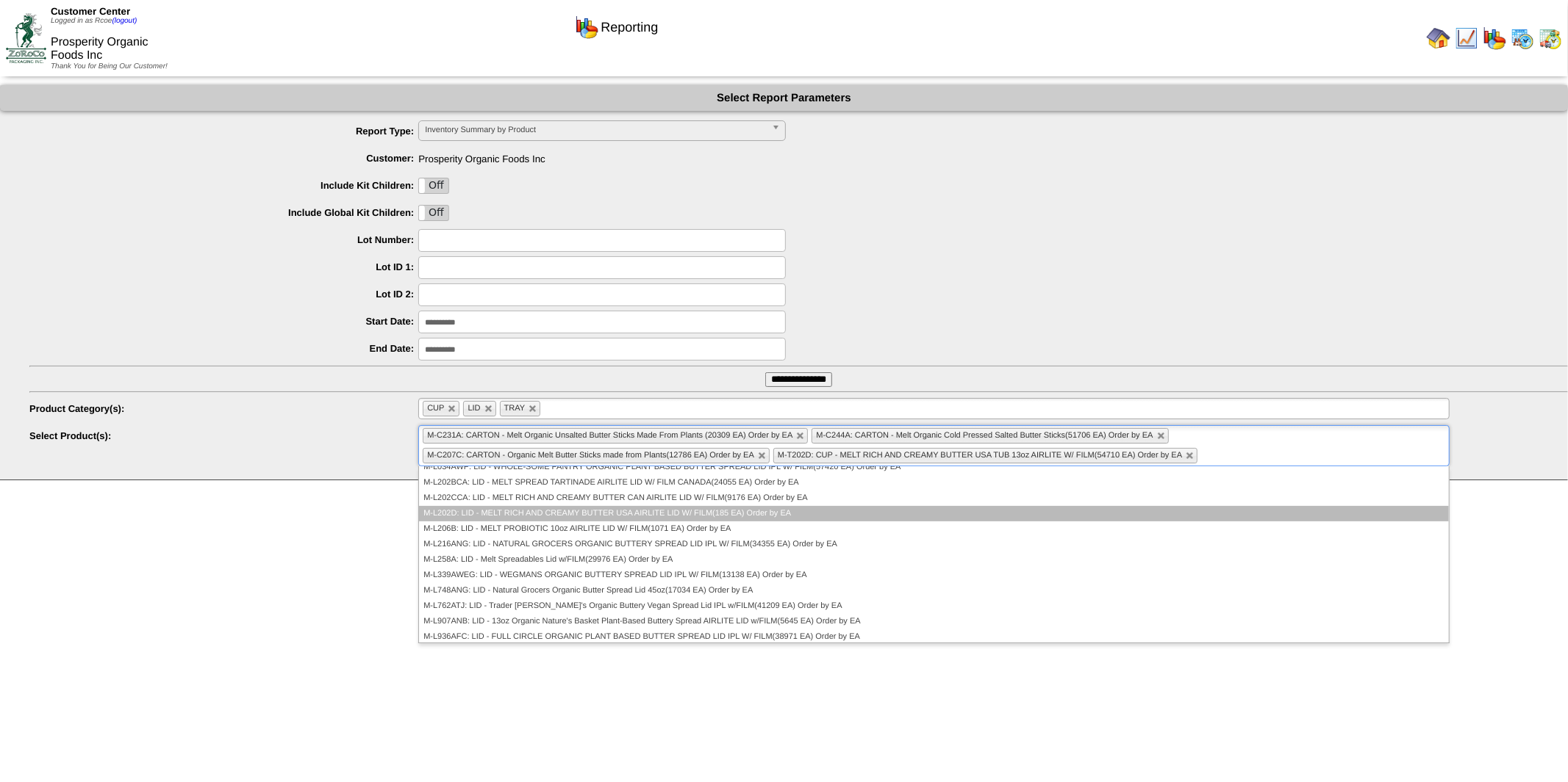
click at [1038, 511] on li "M-L202D: LID - MELT RICH AND CREAMY BUTTER USA AIRLITE LID W/ FILM(185 EA) Orde…" at bounding box center [933, 514] width 1029 height 15
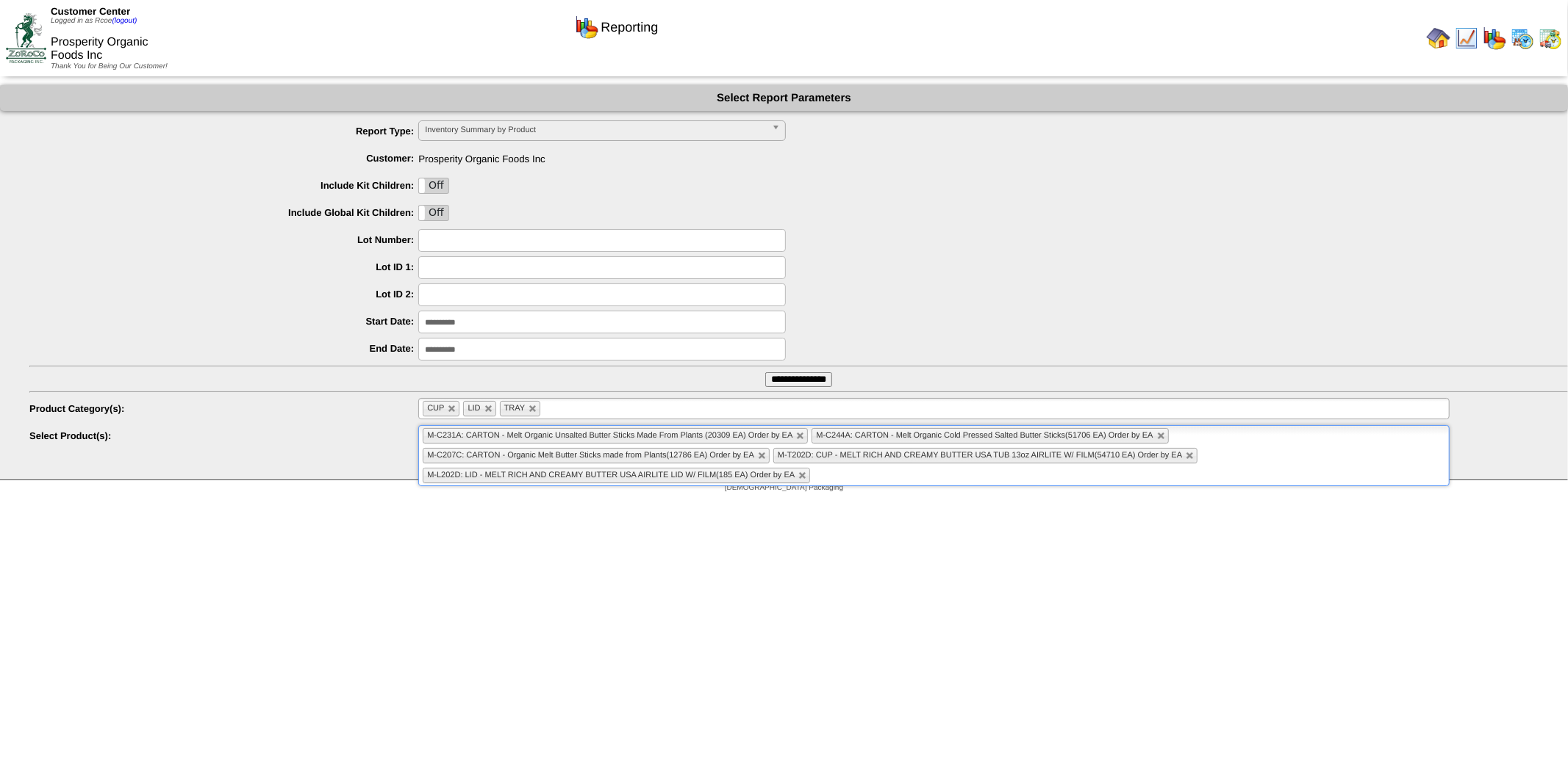
click at [797, 375] on input "**********" at bounding box center [798, 380] width 67 height 15
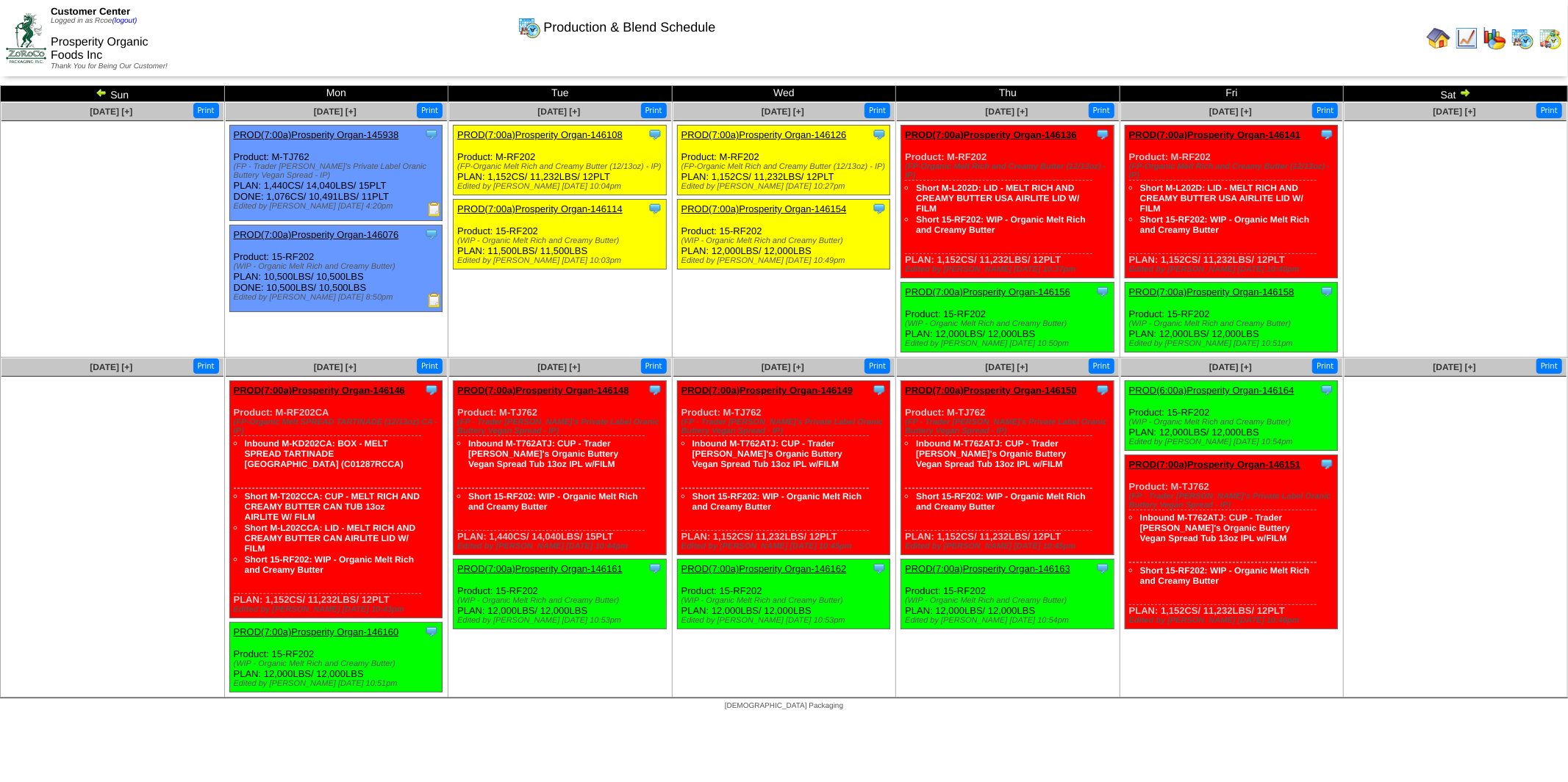
click at [98, 93] on img at bounding box center [101, 92] width 12 height 12
